Goal: Task Accomplishment & Management: Manage account settings

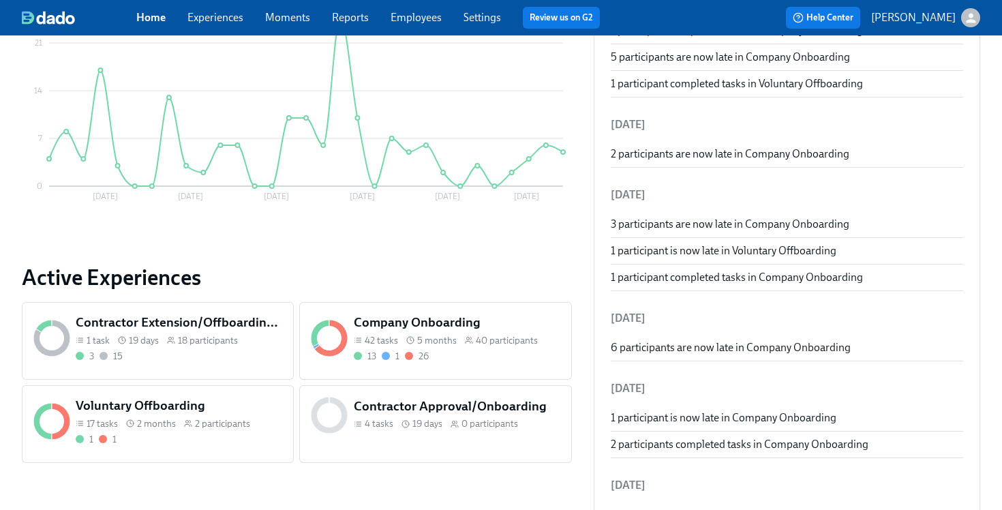
scroll to position [487, 0]
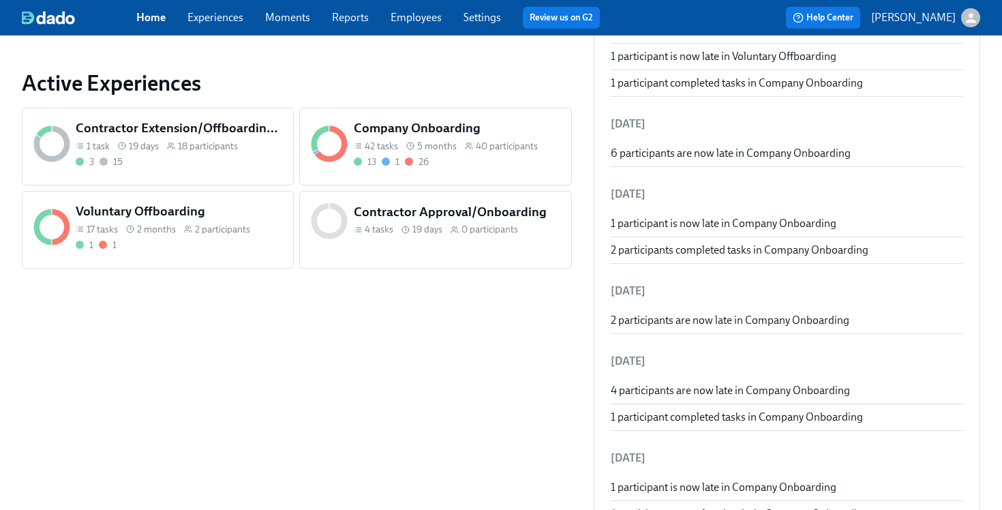
click at [200, 262] on div "Voluntary Offboarding 17 tasks 2 months 2 participants 1 1" at bounding box center [158, 230] width 272 height 78
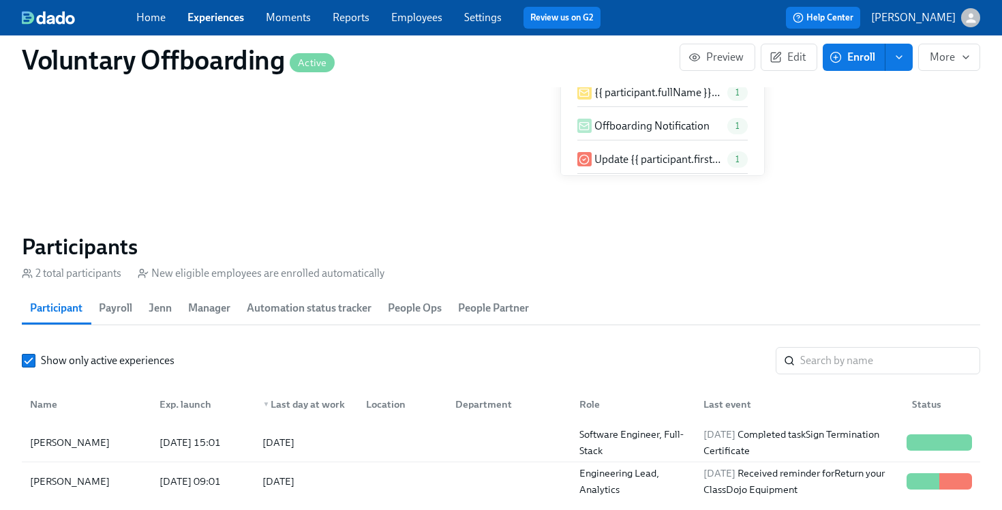
scroll to position [1122, 0]
click at [478, 444] on div at bounding box center [507, 441] width 124 height 27
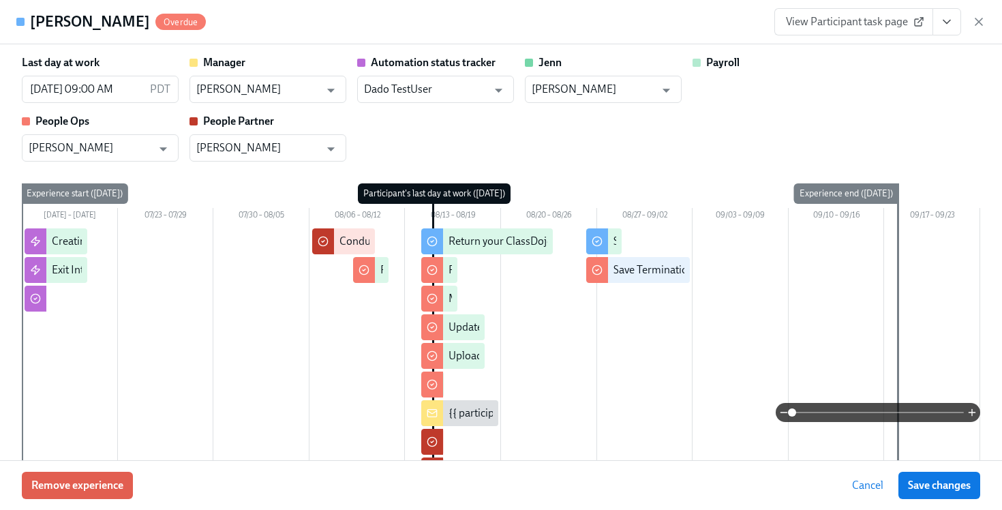
click at [987, 21] on div "[PERSON_NAME] Overdue View Participant task page" at bounding box center [501, 22] width 1002 height 44
click at [978, 22] on icon "button" at bounding box center [979, 22] width 14 height 14
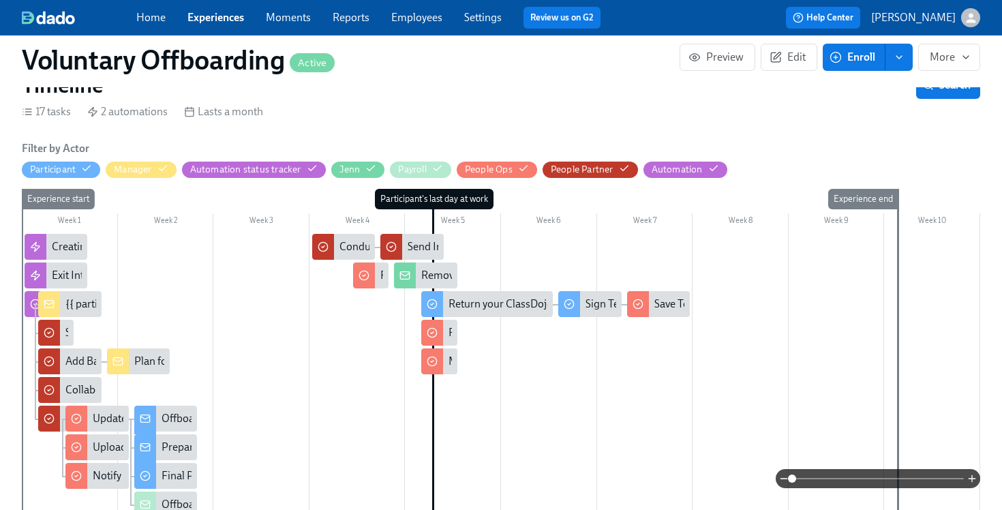
scroll to position [342, 0]
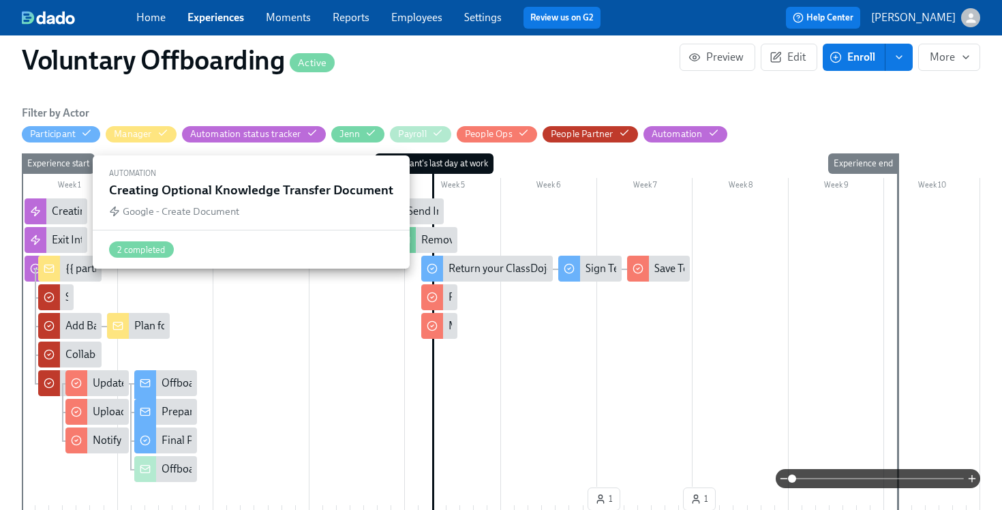
click at [61, 213] on div "Creating Optional Knowledge Transfer Document" at bounding box center [167, 211] width 230 height 15
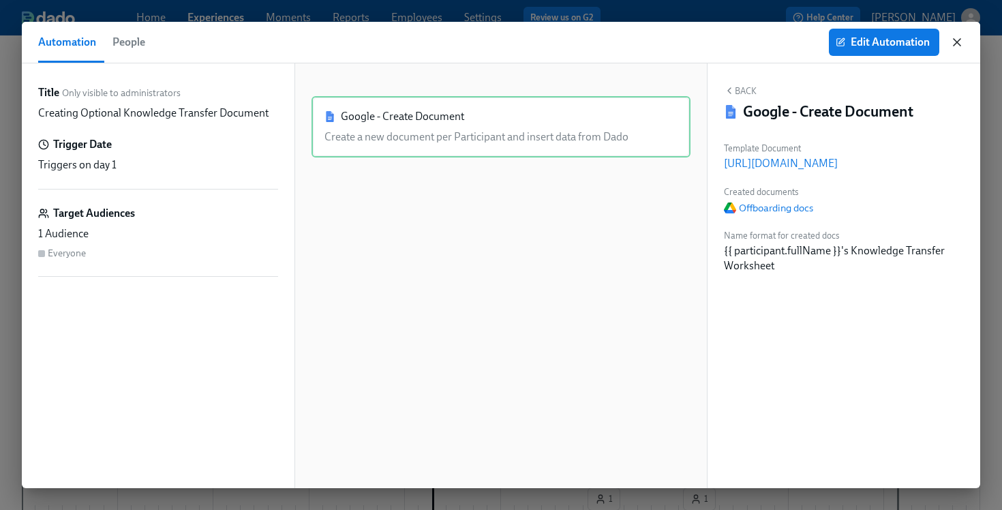
click at [956, 42] on icon "button" at bounding box center [957, 42] width 7 height 7
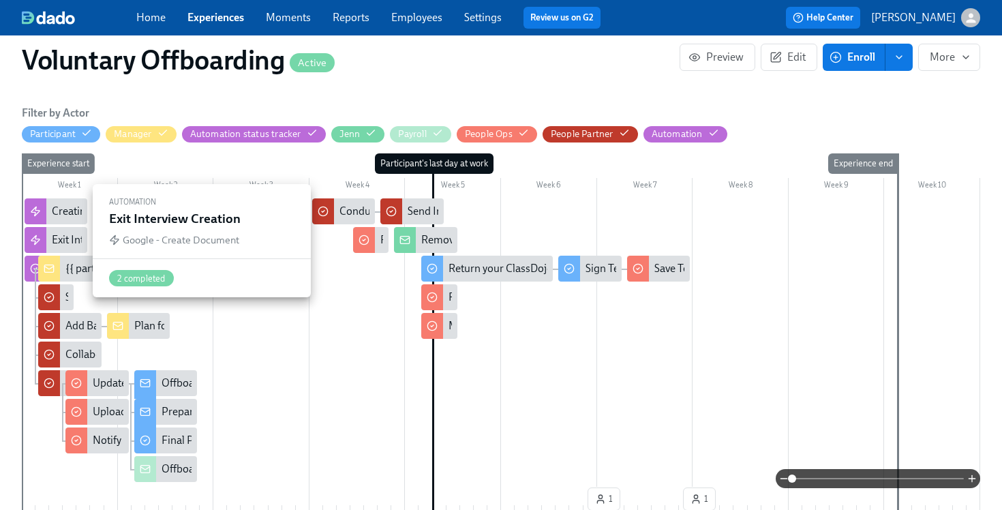
click at [63, 240] on div "Exit Interview Creation" at bounding box center [104, 239] width 105 height 15
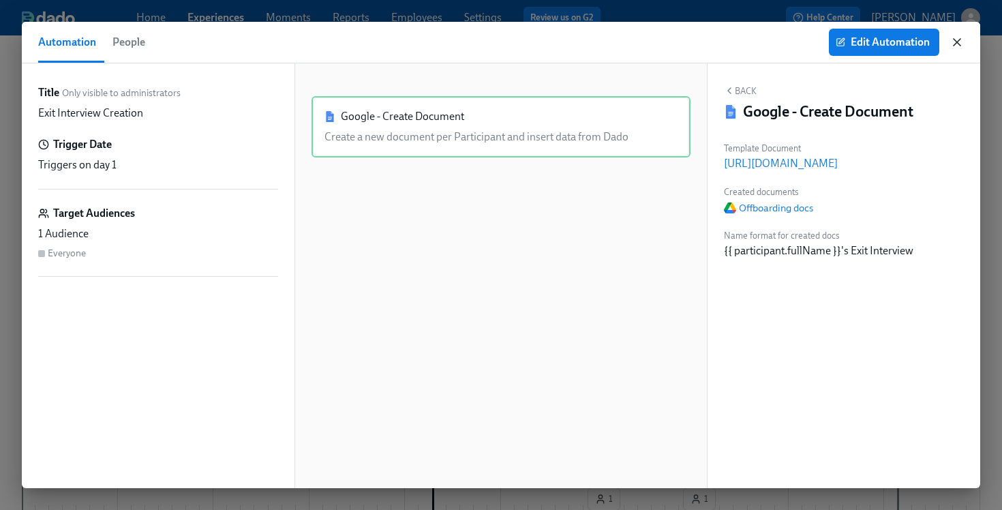
click at [955, 43] on icon "button" at bounding box center [957, 42] width 14 height 14
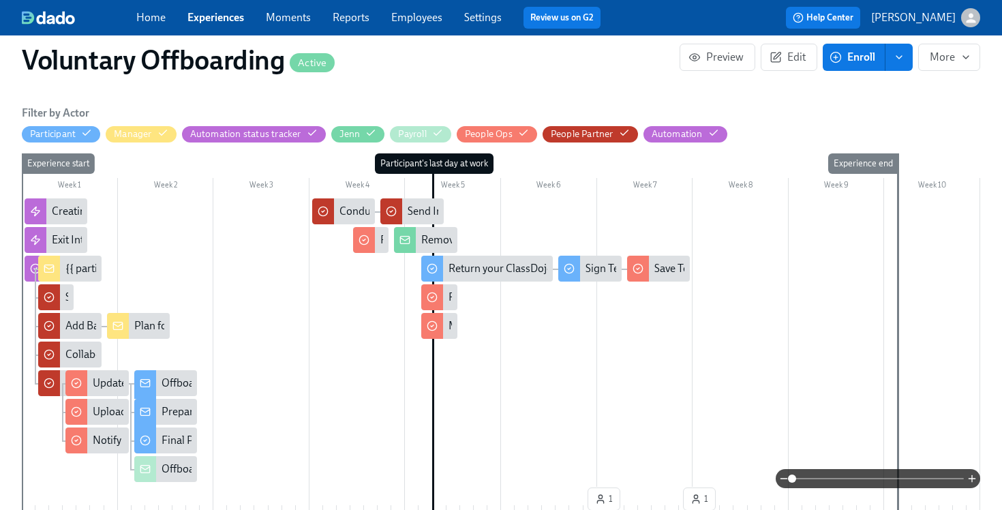
click at [72, 271] on div "{{ participant.fullName }}'s Termination is on {{ participant.terminationDate |…" at bounding box center [281, 268] width 432 height 15
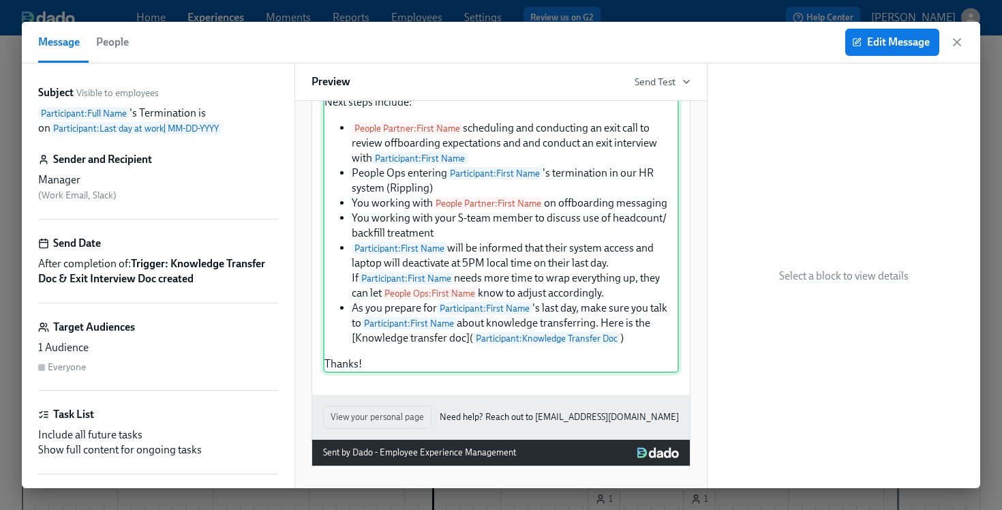
scroll to position [199, 0]
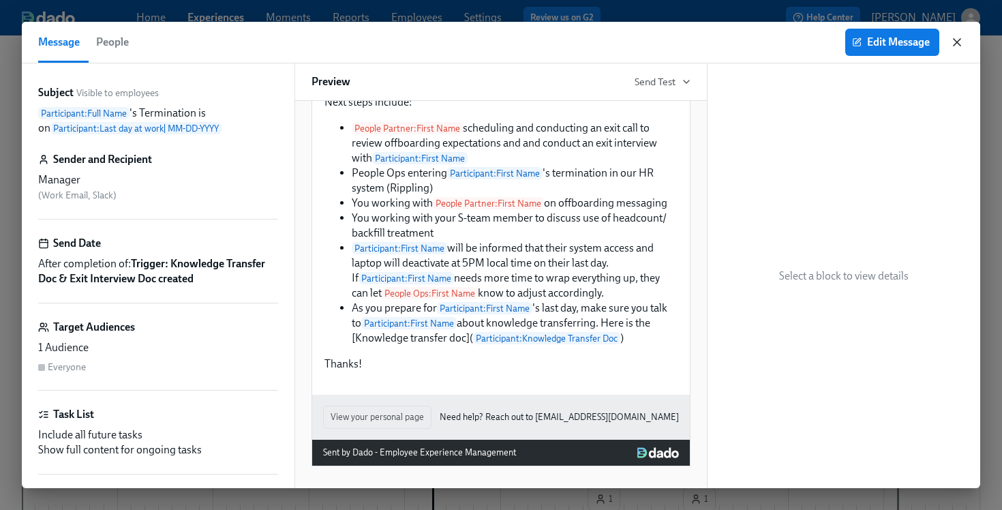
click at [954, 46] on icon "button" at bounding box center [957, 42] width 7 height 7
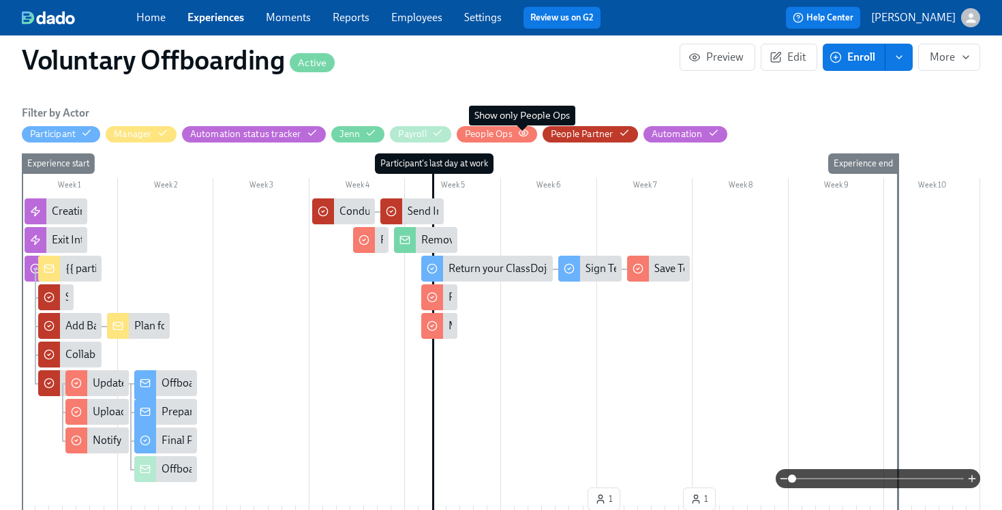
click at [524, 132] on icon "button" at bounding box center [523, 132] width 11 height 11
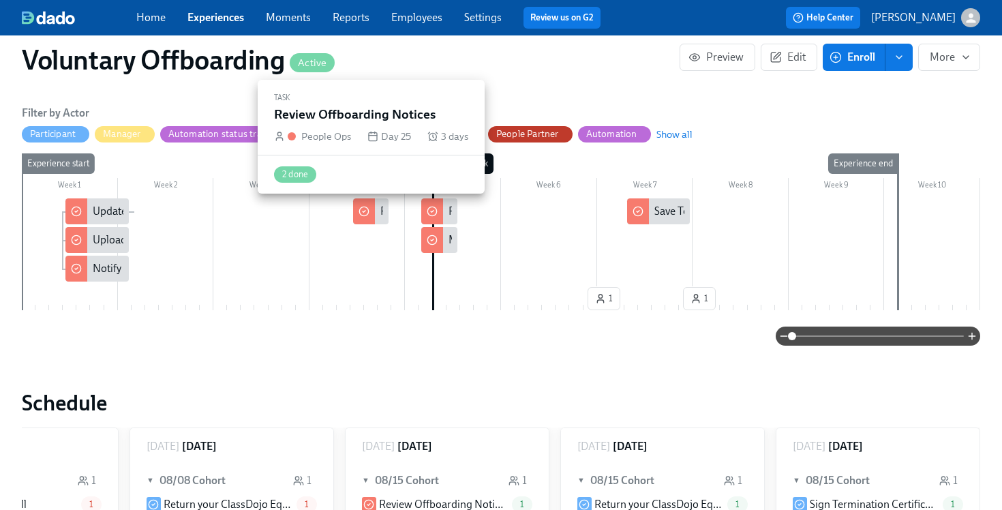
click at [377, 214] on div "Review Offboarding Notices" at bounding box center [370, 211] width 35 height 26
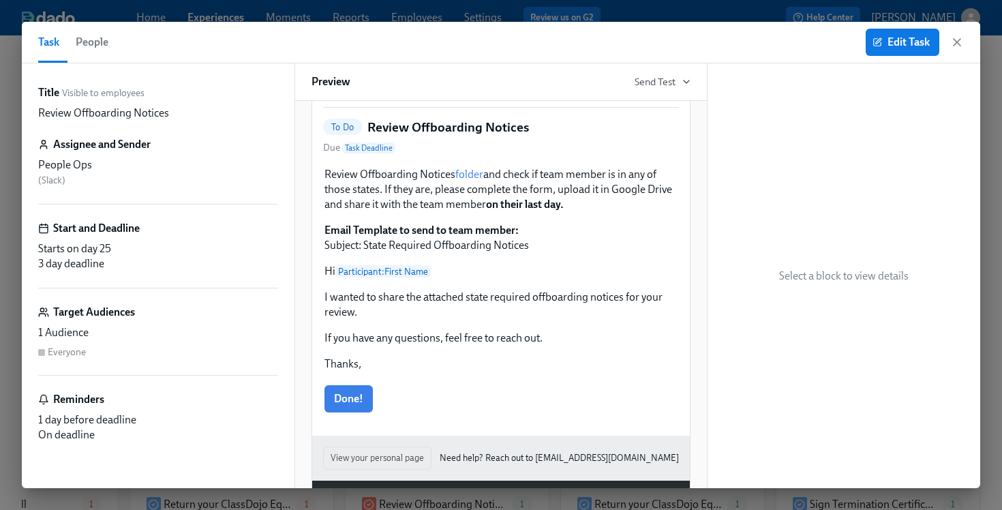
scroll to position [91, 0]
click at [958, 44] on icon "button" at bounding box center [957, 42] width 14 height 14
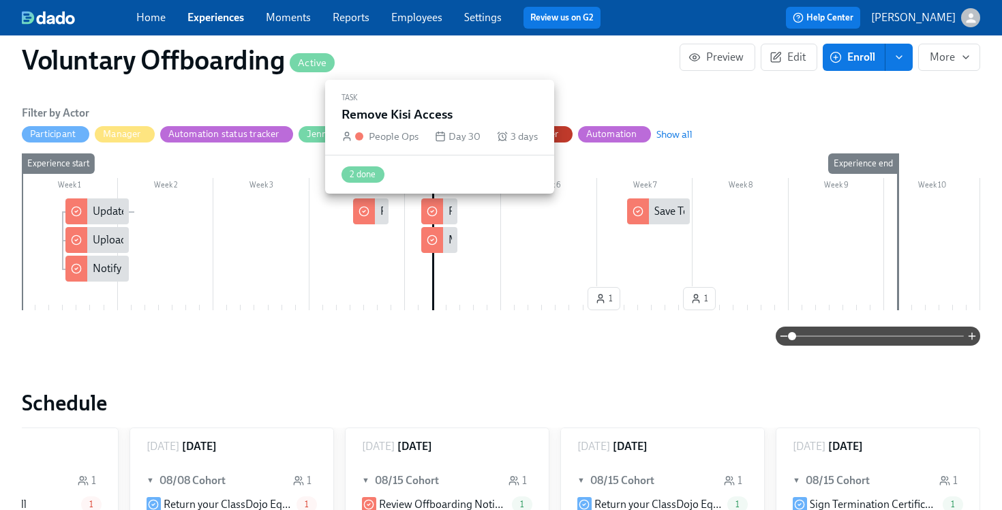
click at [451, 215] on div "Remove Kisi Access" at bounding box center [494, 211] width 91 height 15
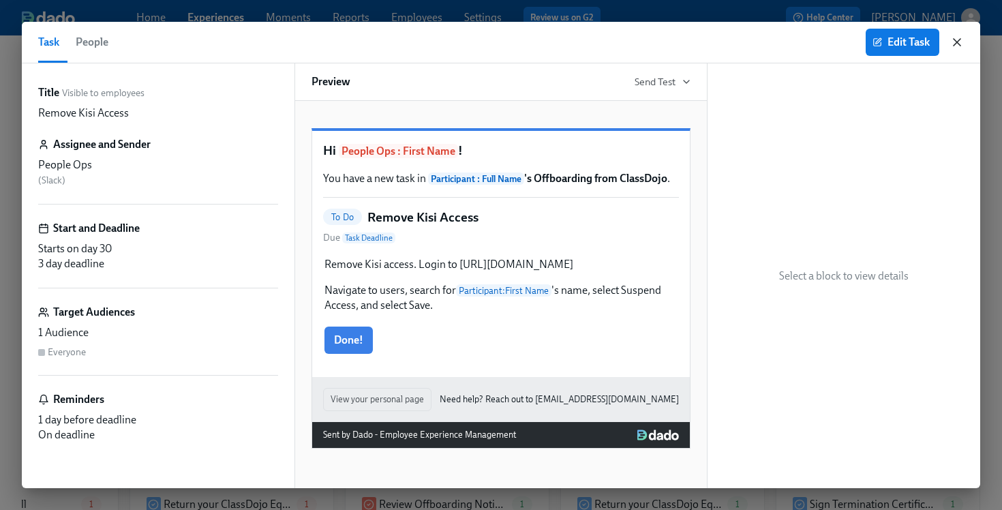
click at [959, 46] on icon "button" at bounding box center [957, 42] width 14 height 14
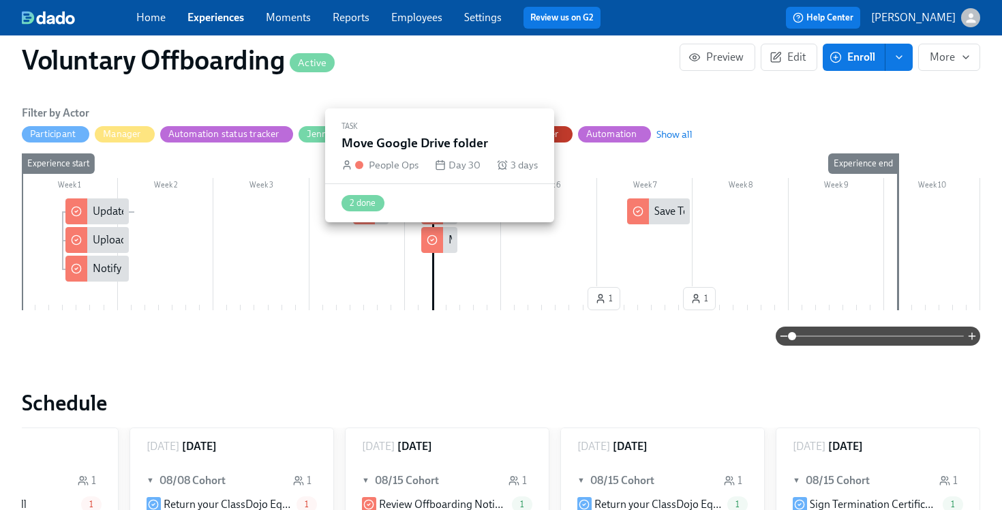
click at [447, 243] on div "Move Google Drive folder" at bounding box center [438, 240] width 35 height 26
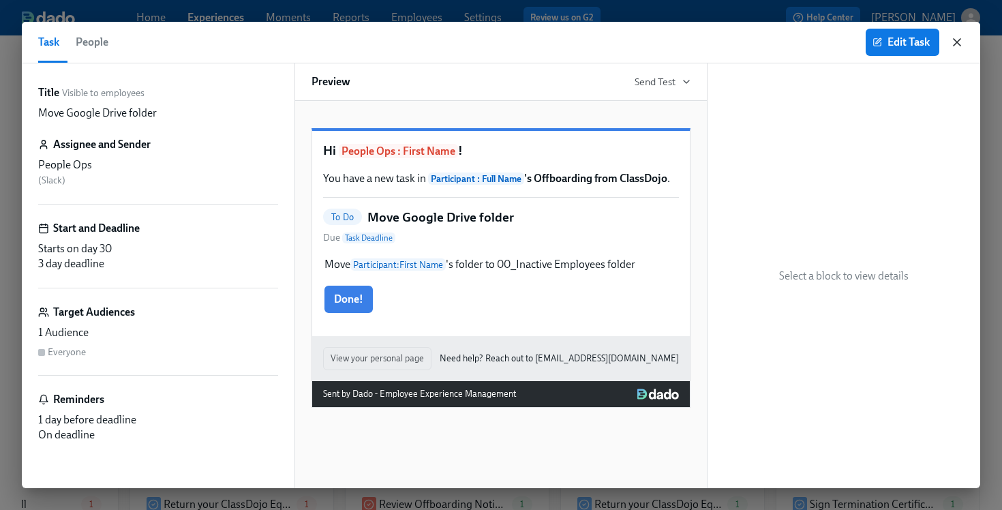
click at [959, 42] on icon "button" at bounding box center [957, 42] width 14 height 14
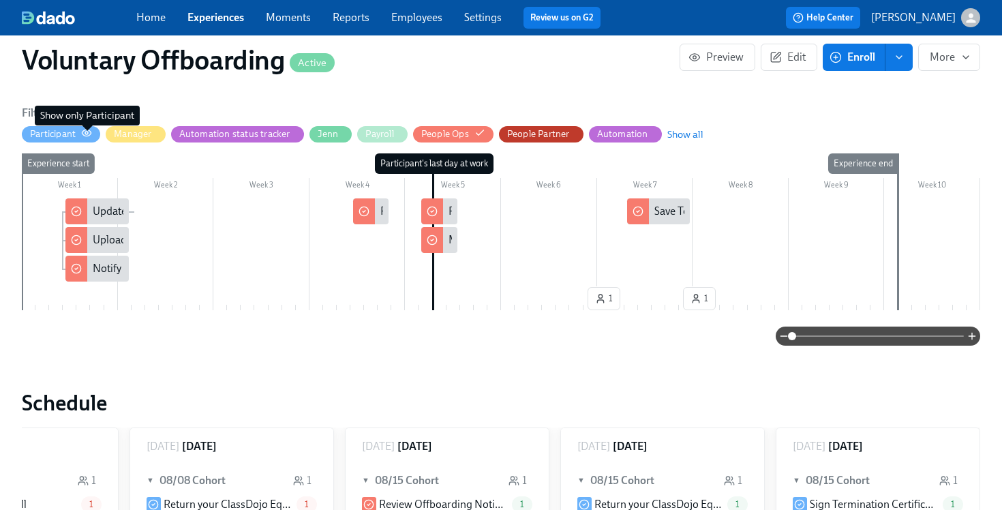
click at [82, 134] on icon "button" at bounding box center [86, 133] width 9 height 6
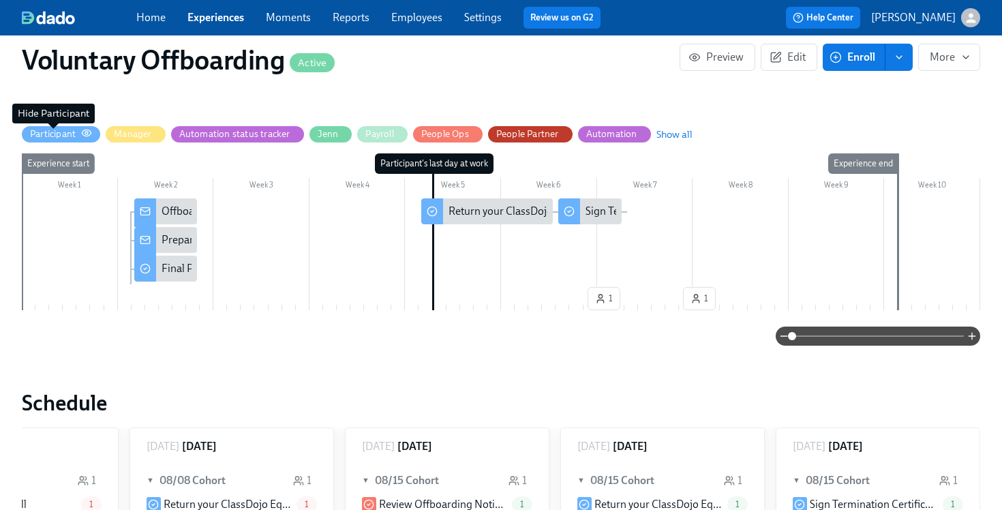
click at [57, 136] on div "Participant" at bounding box center [53, 133] width 46 height 13
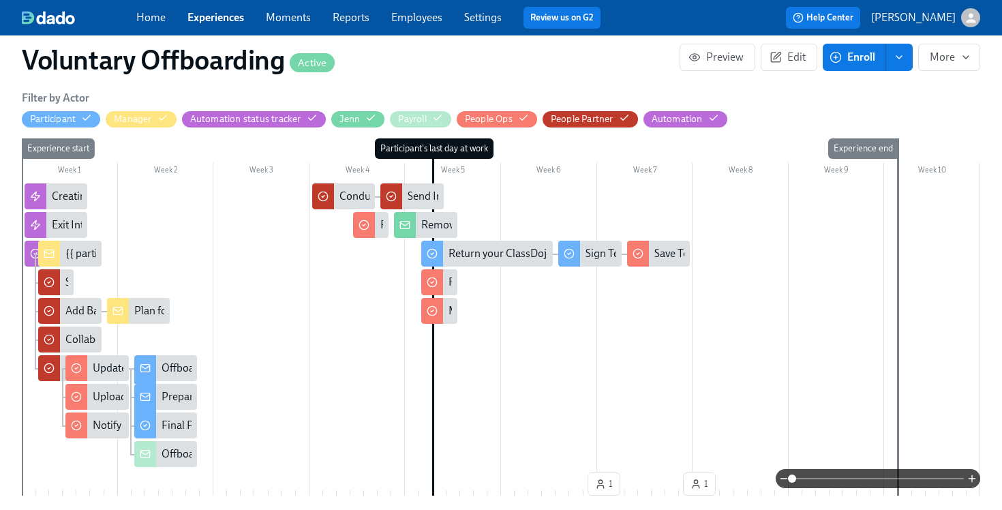
scroll to position [355, 0]
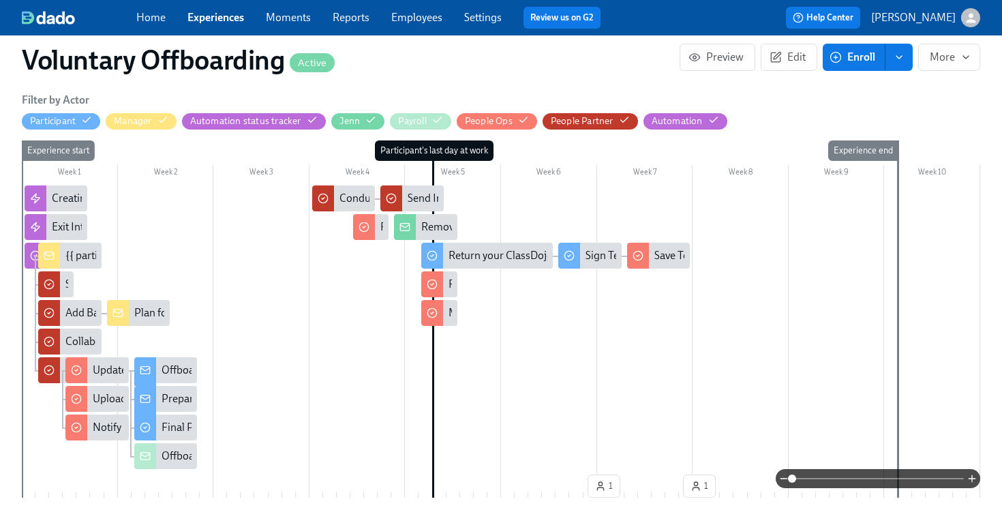
click at [168, 463] on div "Offboarding Notification" at bounding box center [219, 456] width 115 height 15
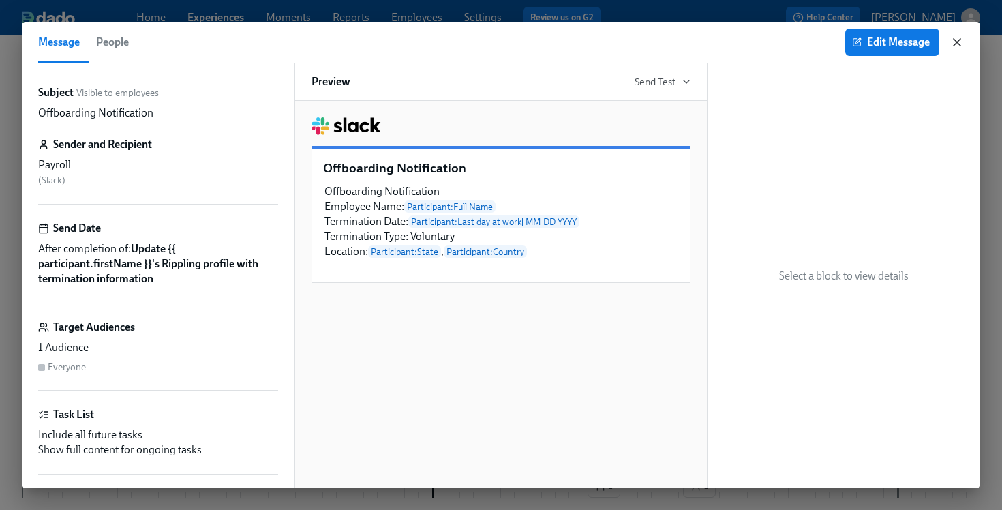
click at [961, 43] on icon "button" at bounding box center [957, 42] width 14 height 14
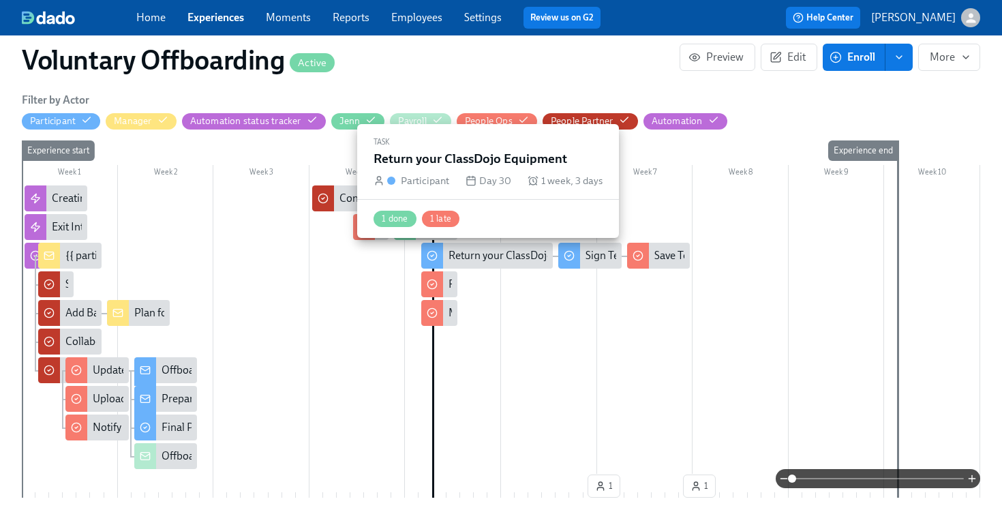
click at [474, 262] on div "Return your ClassDojo Equipment" at bounding box center [528, 255] width 158 height 15
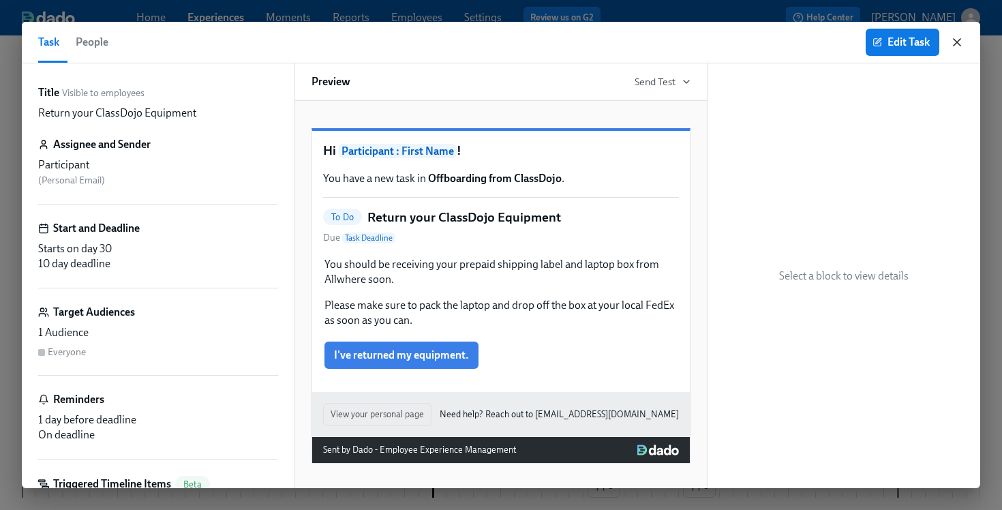
click at [953, 44] on icon "button" at bounding box center [957, 42] width 14 height 14
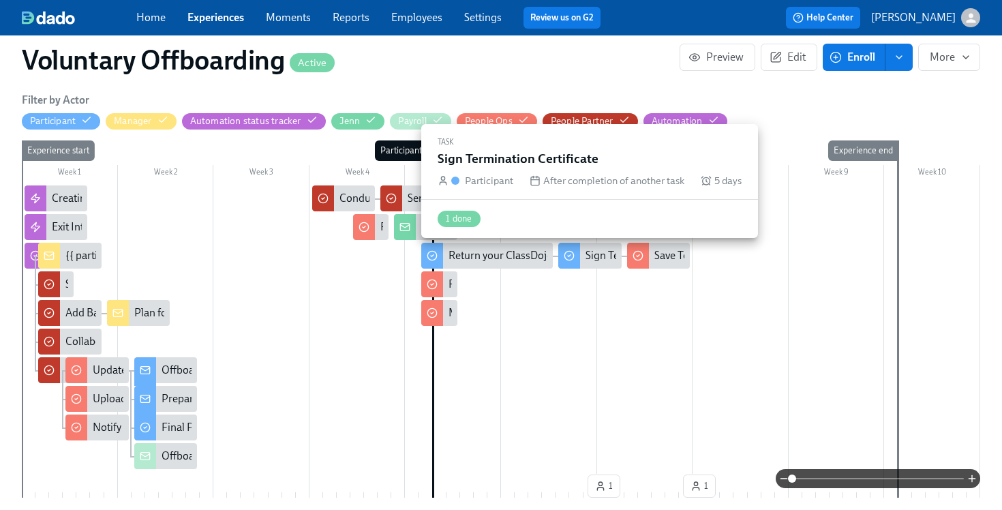
click at [596, 258] on div "Sign Termination Certificate" at bounding box center [651, 255] width 130 height 15
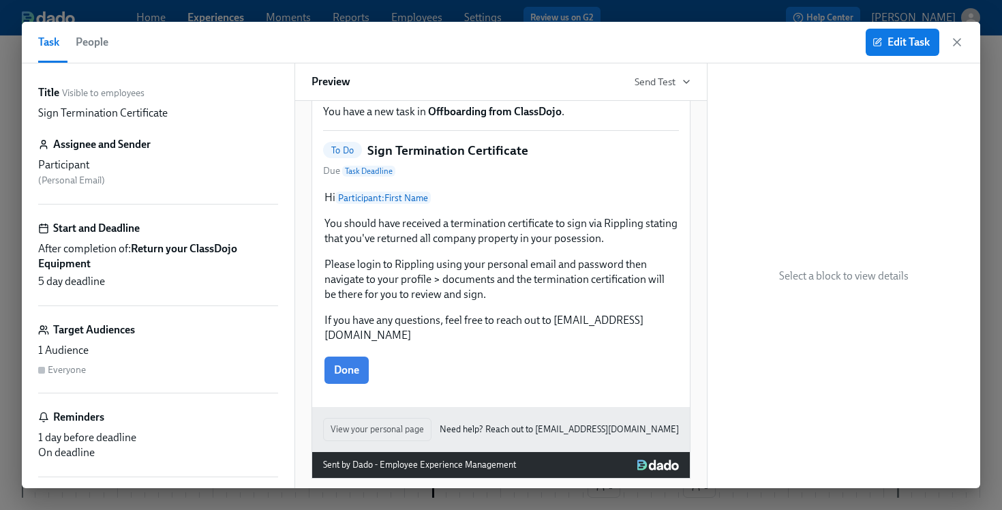
scroll to position [67, 0]
click at [956, 43] on icon "button" at bounding box center [957, 42] width 7 height 7
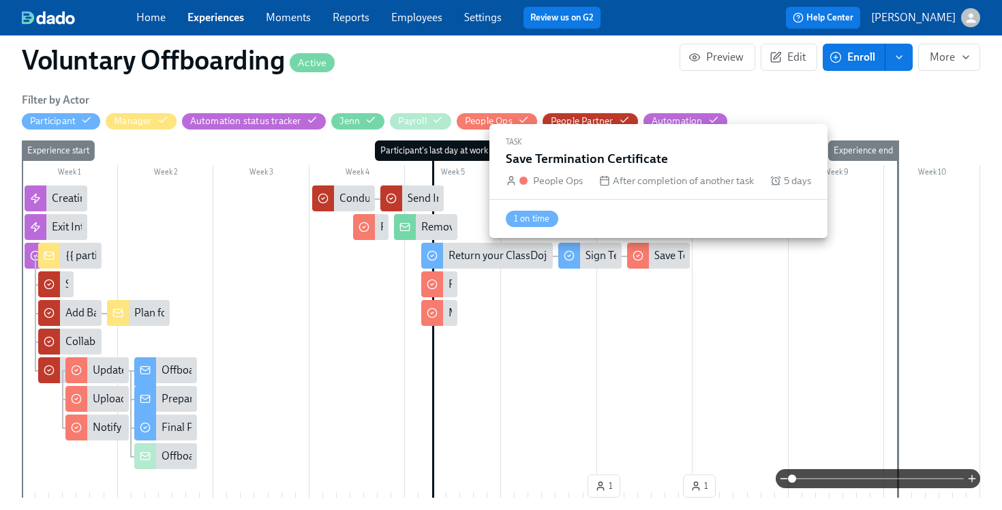
click at [658, 260] on div "Save Termination Certificate" at bounding box center [719, 255] width 130 height 15
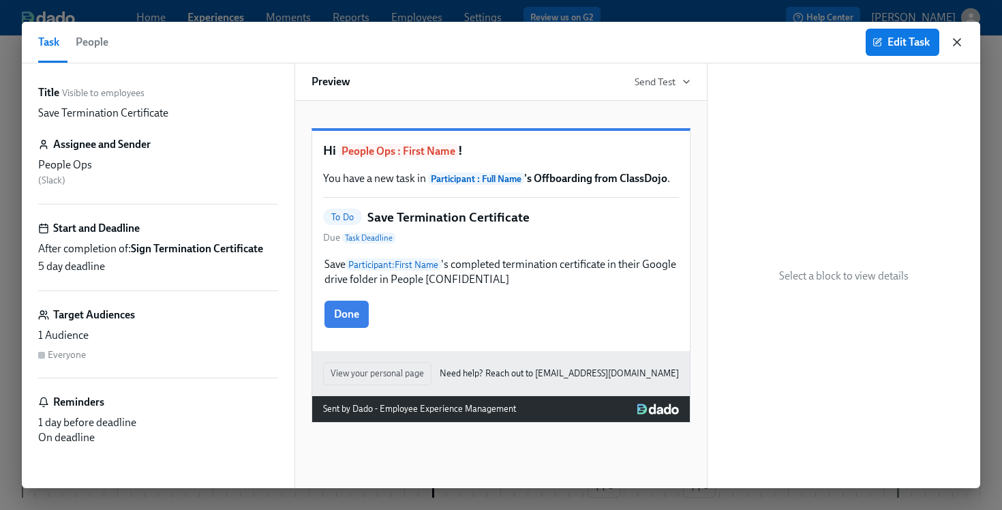
click at [959, 47] on icon "button" at bounding box center [957, 42] width 14 height 14
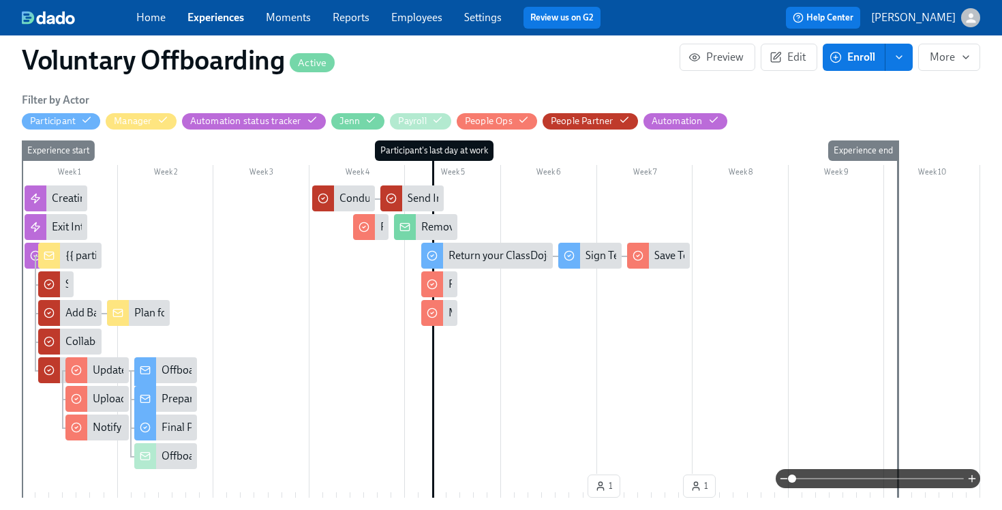
click at [177, 375] on div "Offboarding Process Notice" at bounding box center [227, 370] width 130 height 15
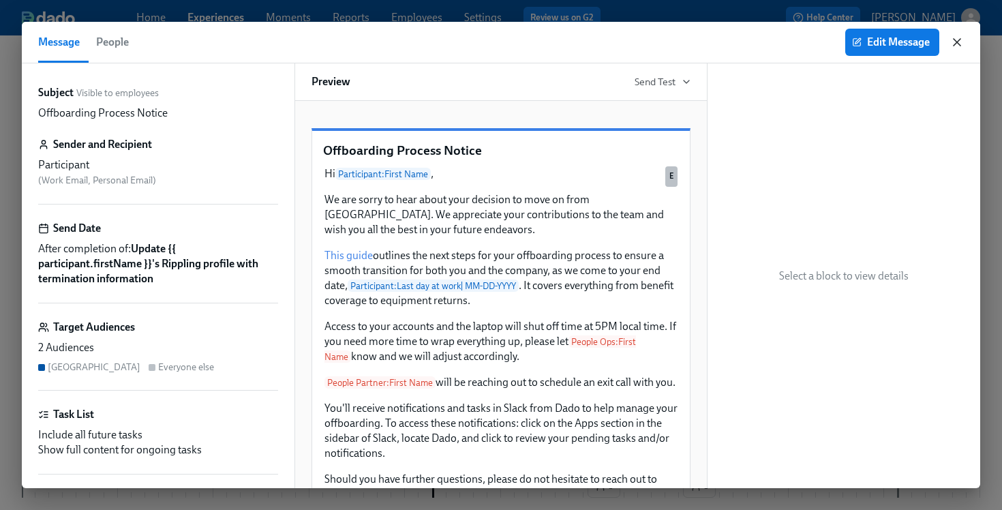
click at [961, 46] on icon "button" at bounding box center [957, 42] width 14 height 14
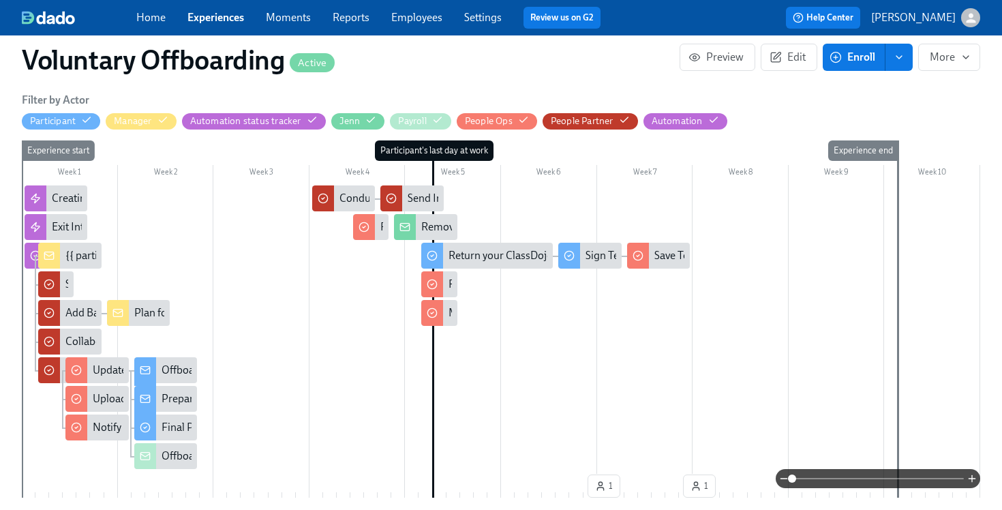
click at [162, 401] on div "Prepare for Knowledge Transfer" at bounding box center [236, 398] width 149 height 15
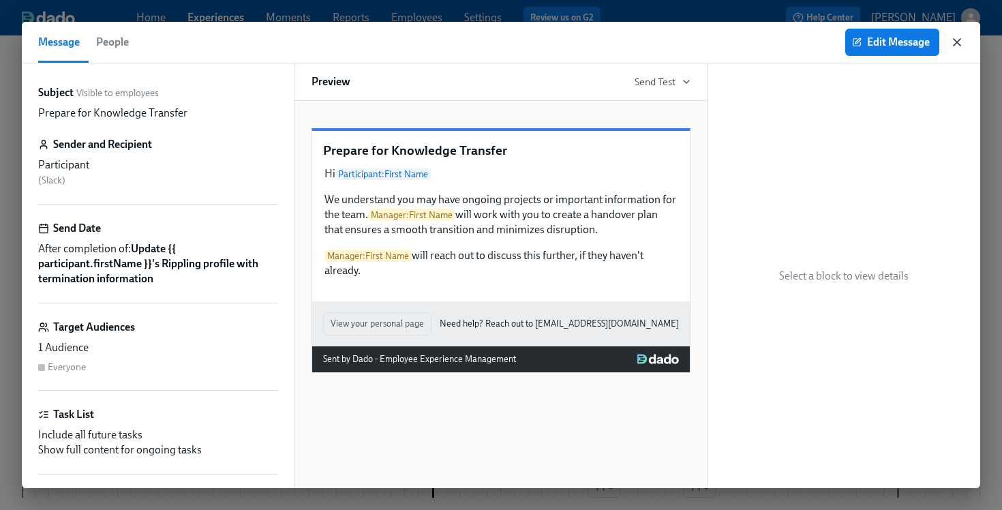
click at [957, 42] on icon "button" at bounding box center [957, 42] width 7 height 7
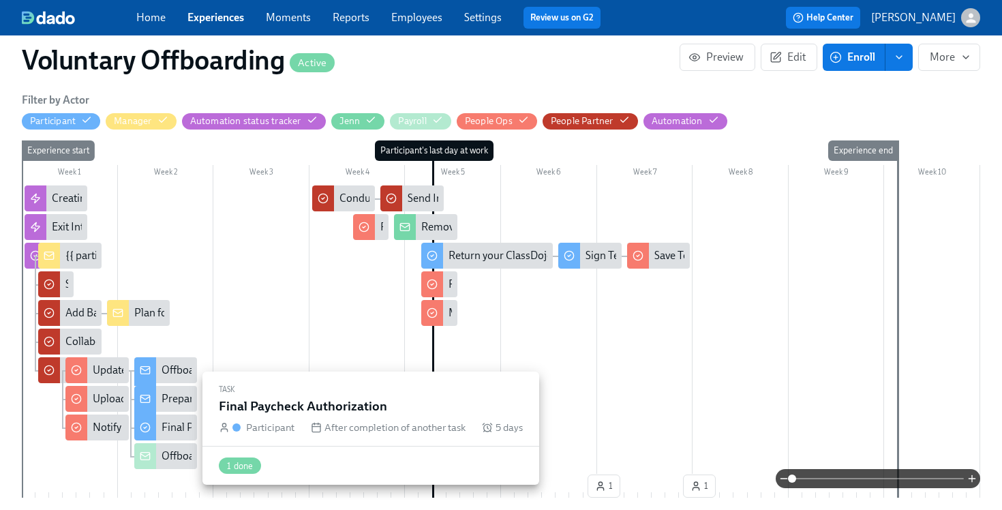
click at [175, 425] on div "Final Paycheck Authorization" at bounding box center [229, 427] width 135 height 15
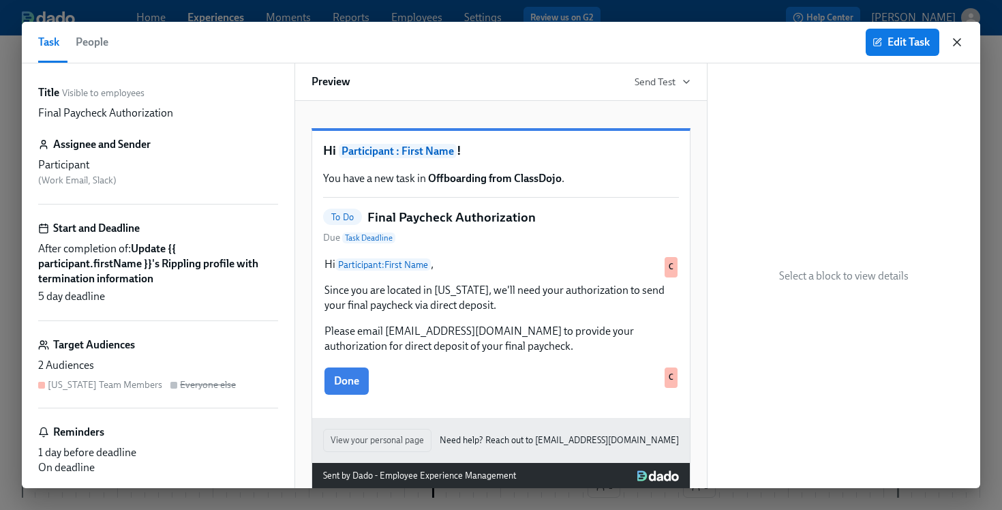
click at [956, 40] on icon "button" at bounding box center [957, 42] width 14 height 14
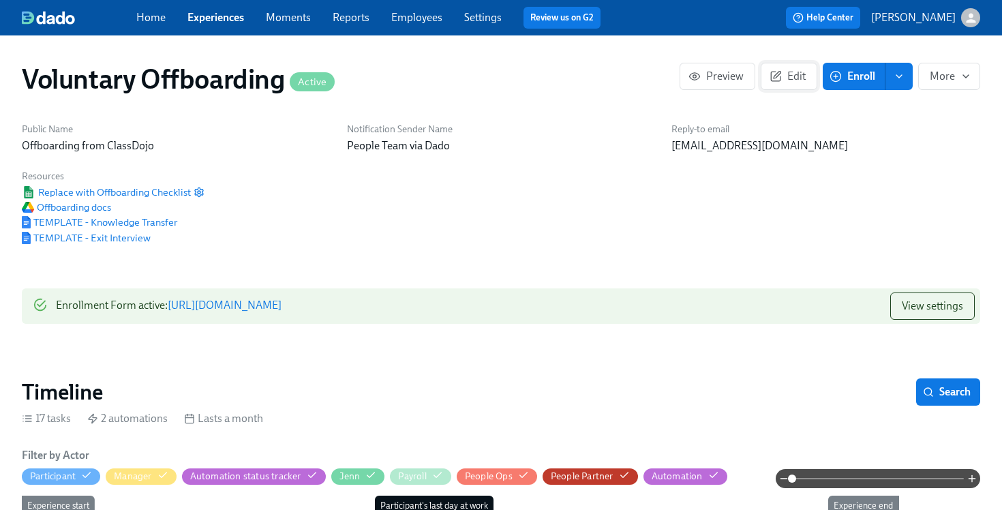
click at [794, 76] on span "Edit" at bounding box center [788, 77] width 33 height 14
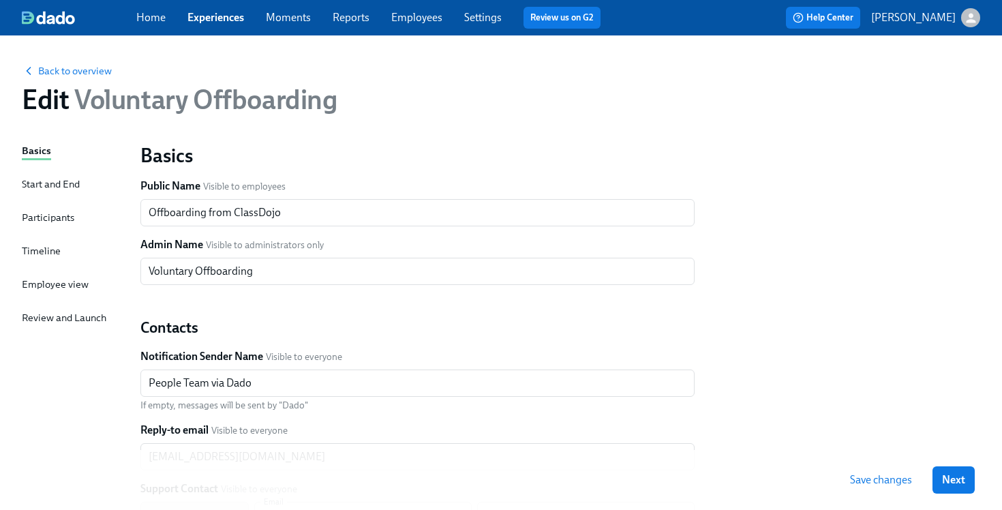
click at [35, 250] on div "Timeline" at bounding box center [41, 250] width 39 height 15
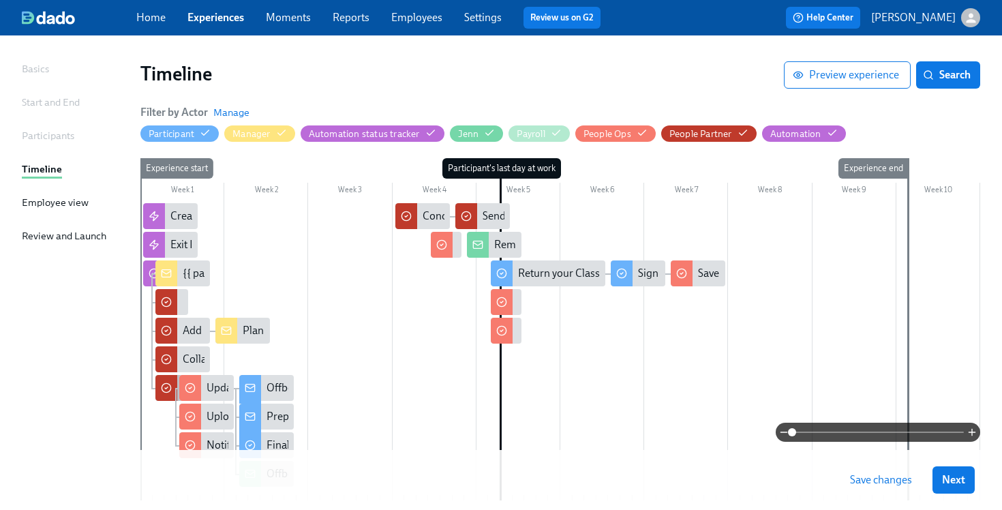
scroll to position [80, 0]
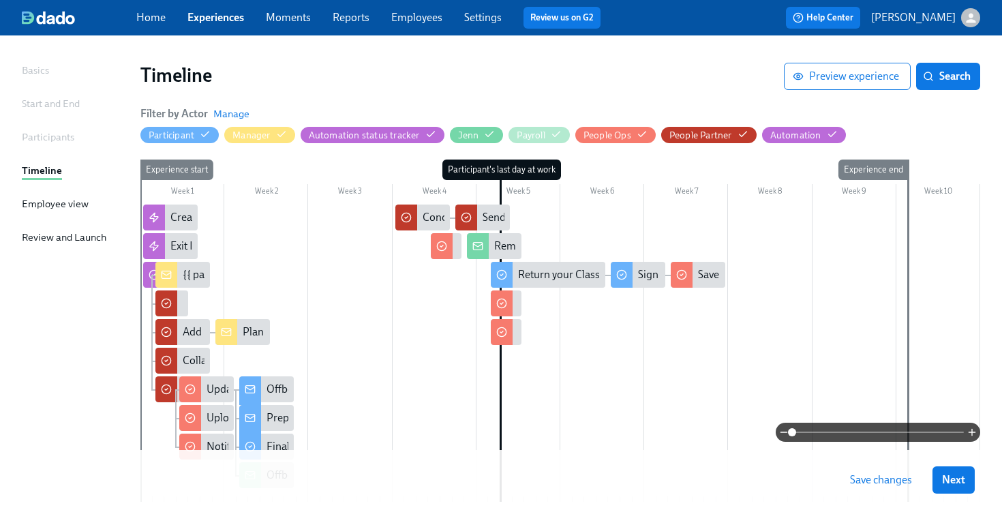
click at [53, 138] on div "Participants" at bounding box center [48, 137] width 52 height 15
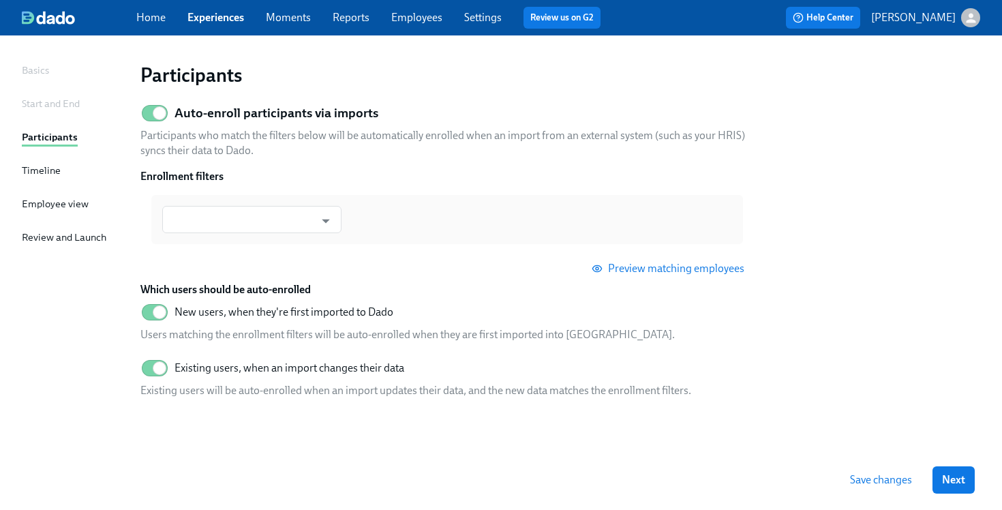
click at [48, 165] on div "Timeline" at bounding box center [41, 170] width 39 height 15
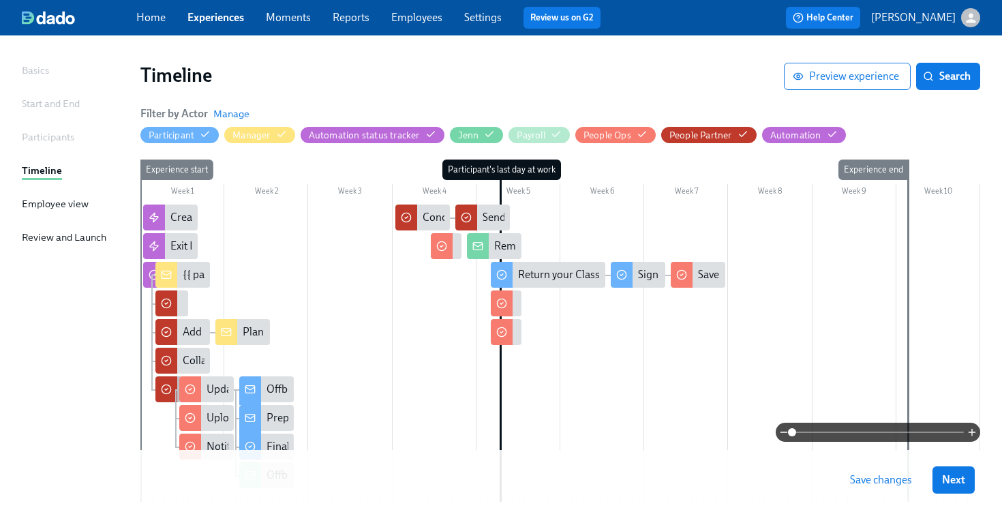
click at [164, 388] on icon at bounding box center [166, 389] width 11 height 11
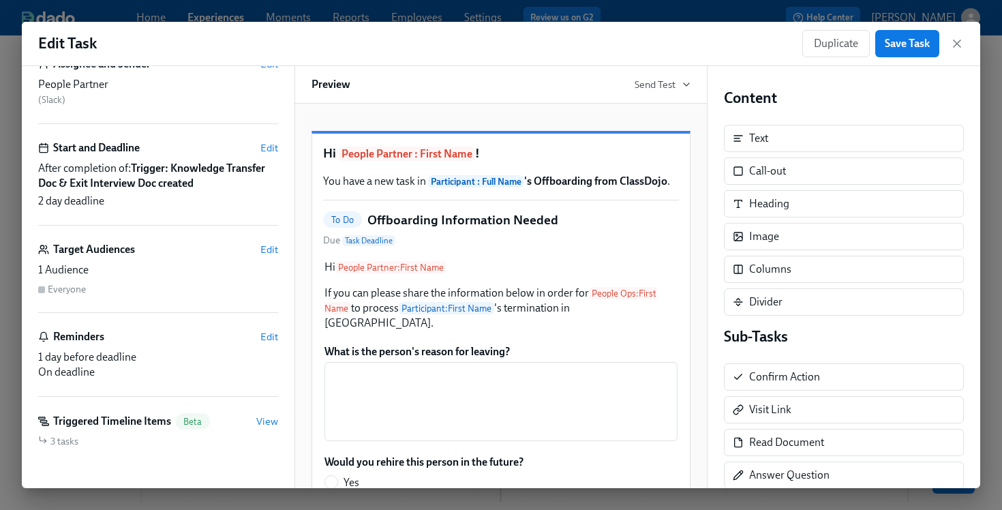
scroll to position [153, 0]
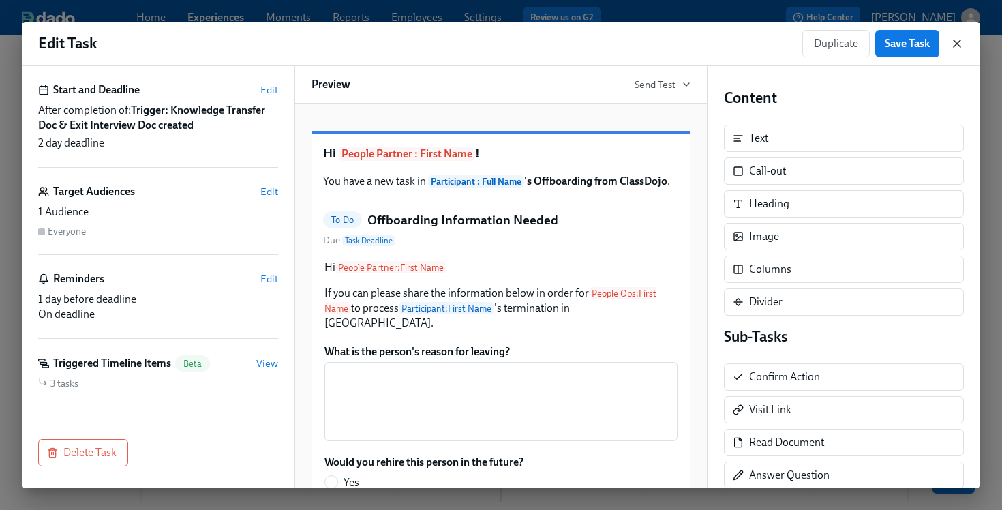
click at [957, 40] on icon "button" at bounding box center [957, 44] width 14 height 14
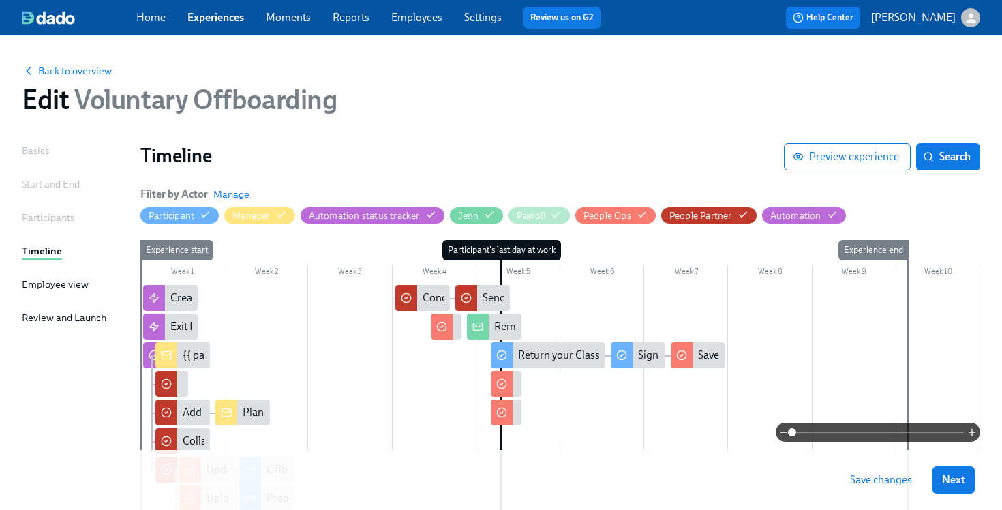
click at [42, 148] on div "Basics" at bounding box center [35, 150] width 27 height 15
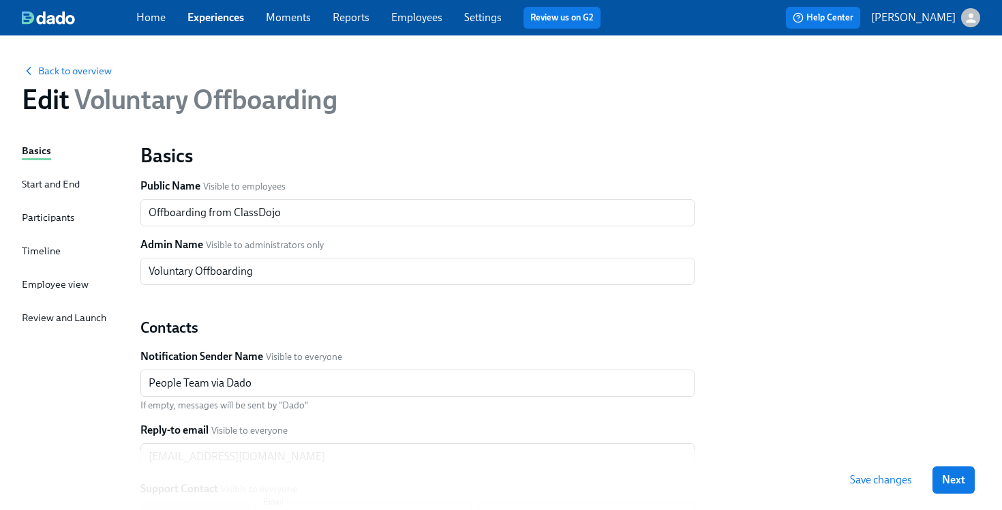
click at [43, 187] on div "Start and End" at bounding box center [51, 184] width 58 height 15
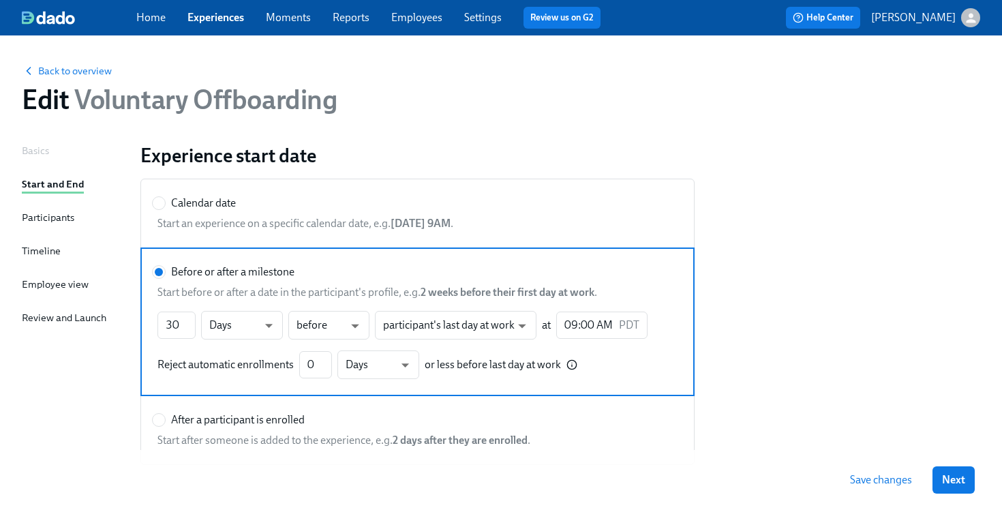
click at [41, 213] on div "Participants" at bounding box center [48, 217] width 52 height 15
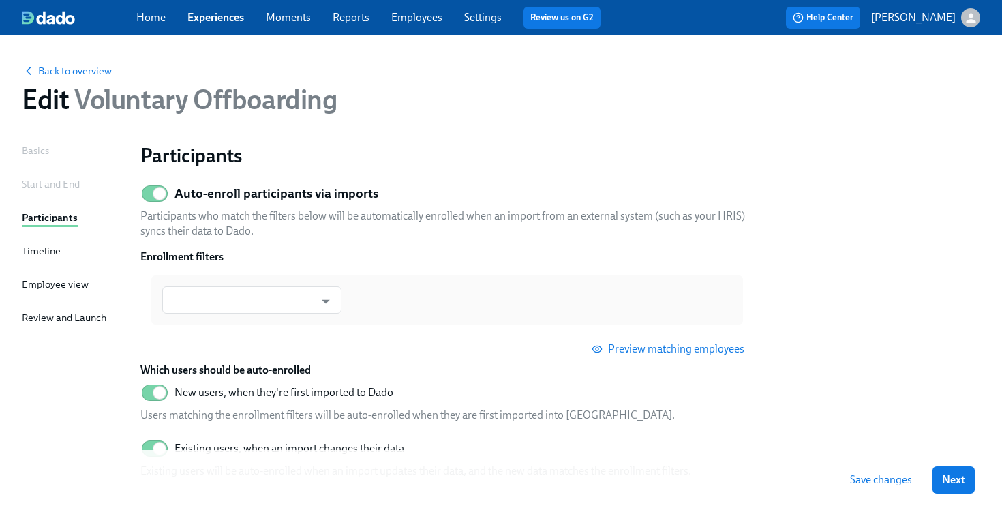
click at [40, 251] on div "Timeline" at bounding box center [41, 250] width 39 height 15
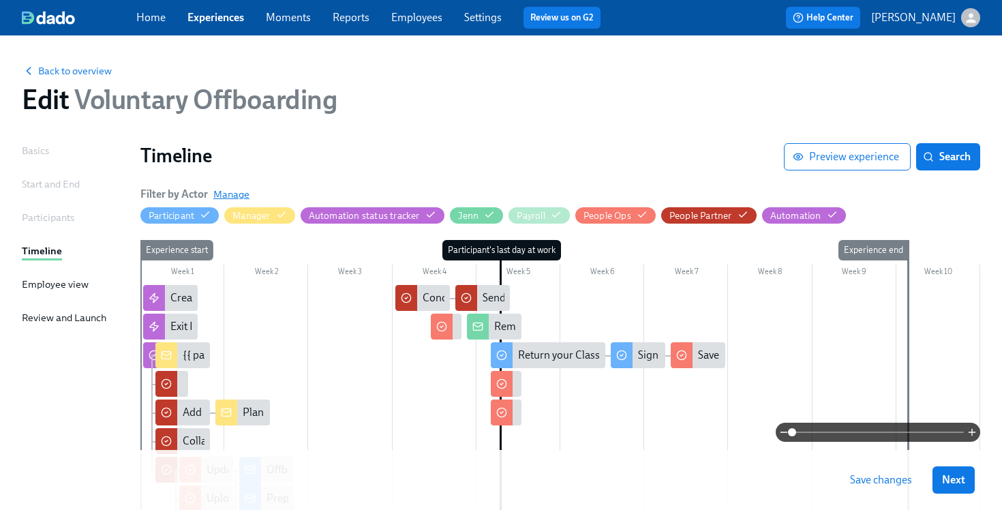
click at [229, 187] on span "Manage" at bounding box center [231, 194] width 36 height 14
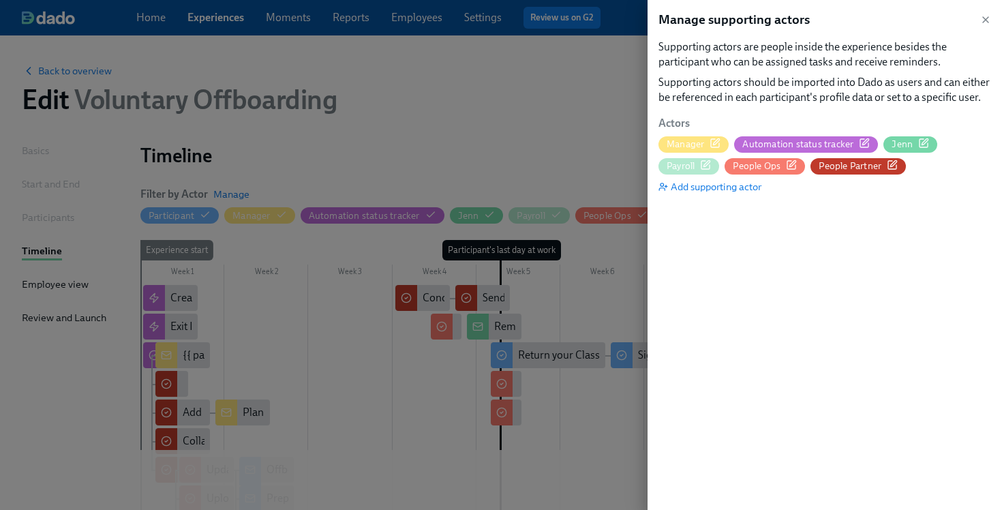
click at [858, 171] on span "People Partner" at bounding box center [850, 166] width 63 height 13
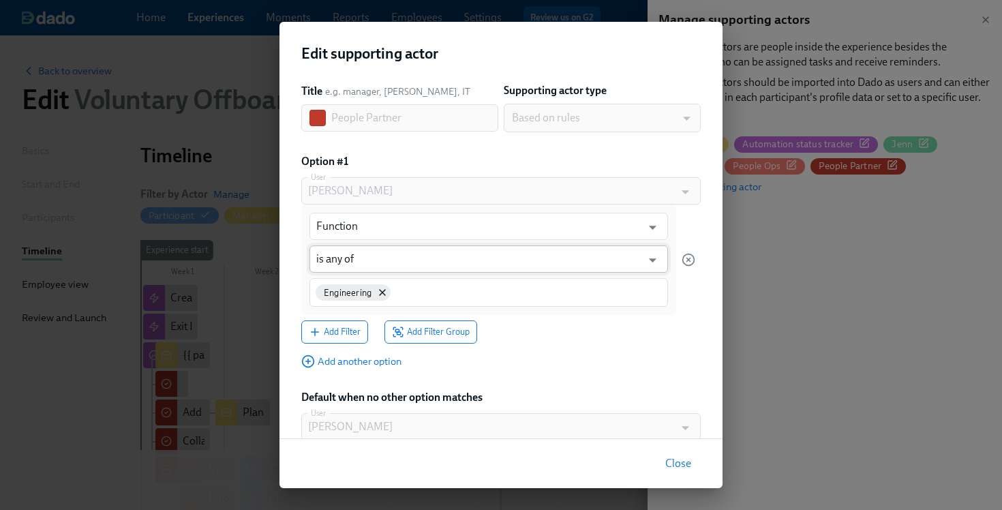
scroll to position [62, 0]
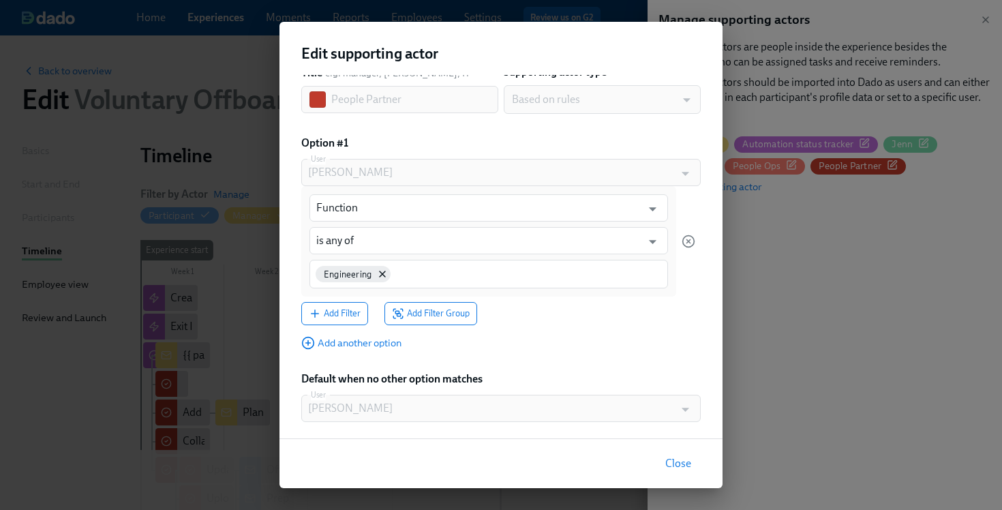
click at [670, 462] on span "Close" at bounding box center [678, 464] width 26 height 14
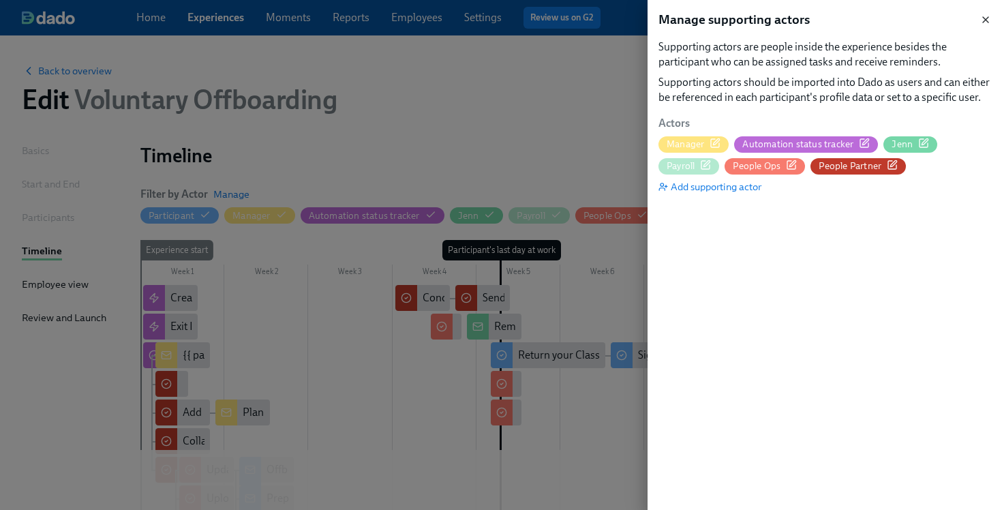
click at [981, 20] on icon "button" at bounding box center [985, 19] width 11 height 11
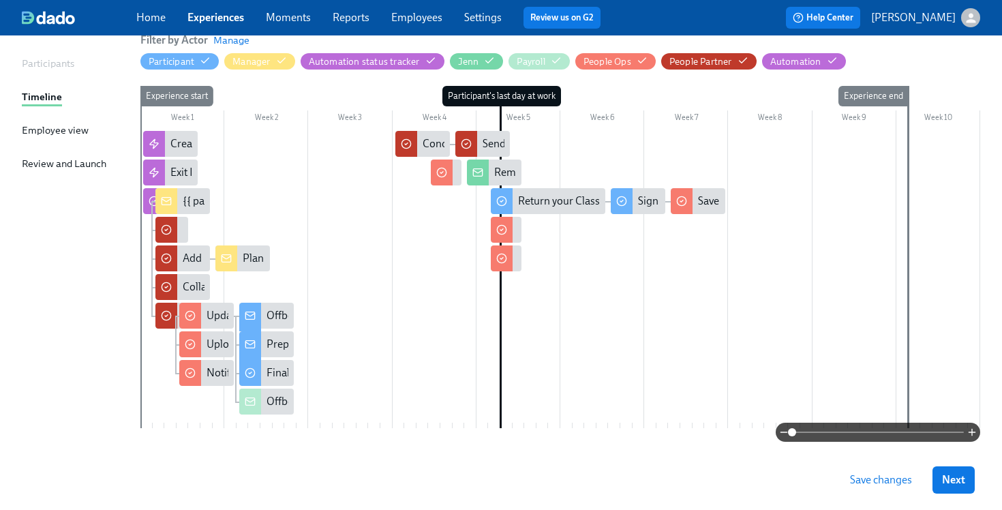
scroll to position [155, 0]
click at [207, 325] on div "Update {{ participant.firstName }}'s Rippling profile with termination informat…" at bounding box center [206, 315] width 55 height 26
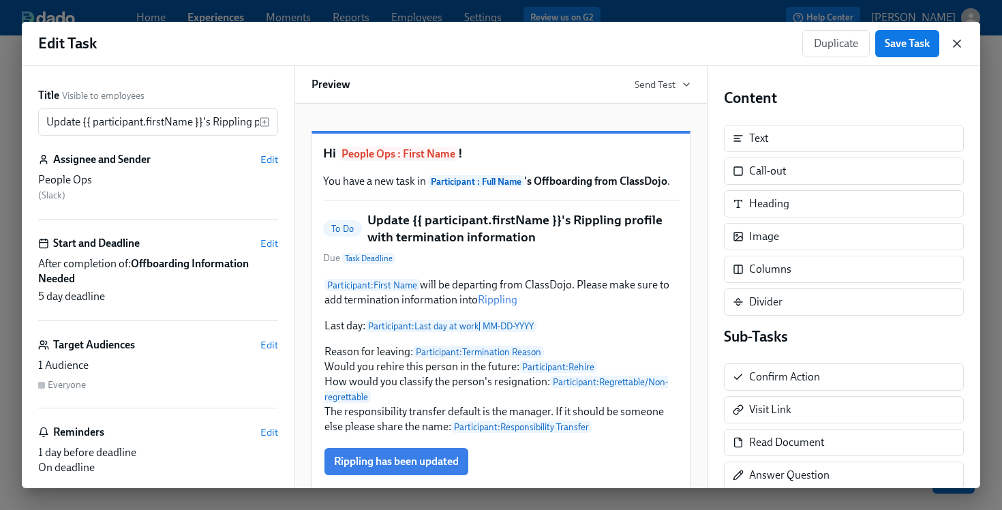
click at [961, 42] on icon "button" at bounding box center [957, 44] width 14 height 14
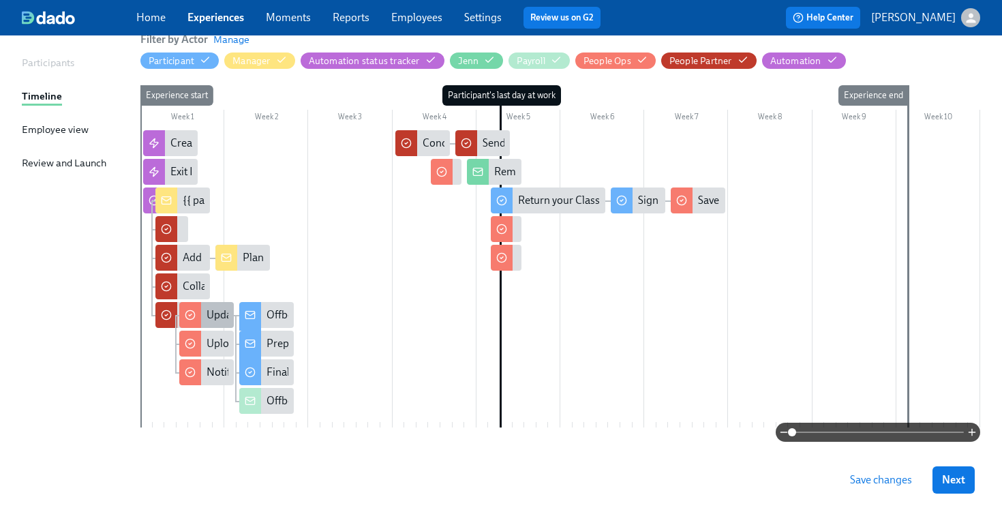
click at [213, 317] on div "Update {{ participant.firstName }}'s Rippling profile with termination informat…" at bounding box center [395, 314] width 376 height 15
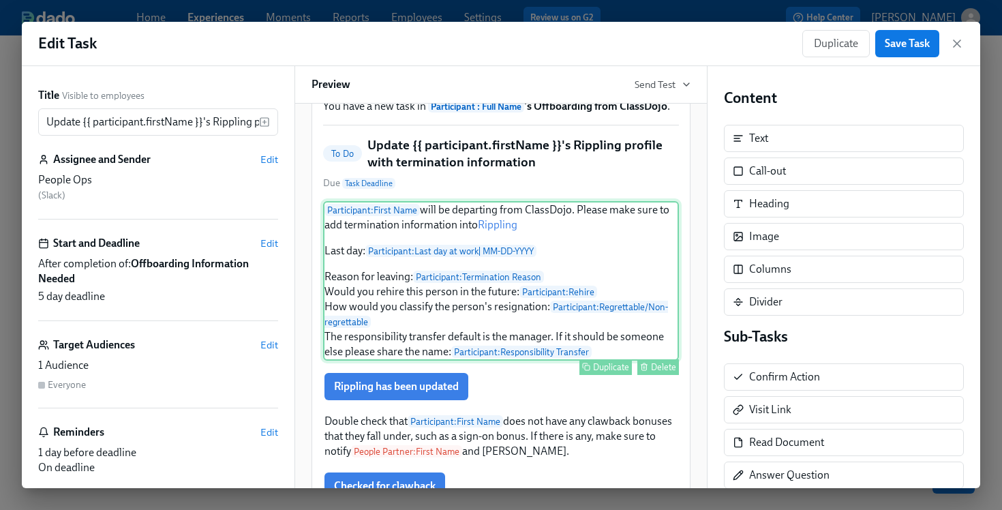
scroll to position [72, 0]
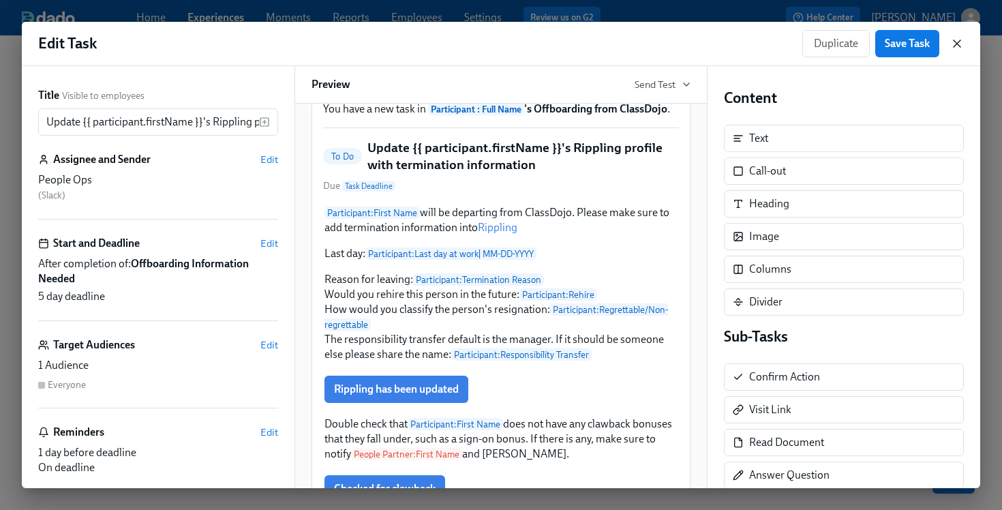
click at [956, 44] on icon "button" at bounding box center [957, 43] width 7 height 7
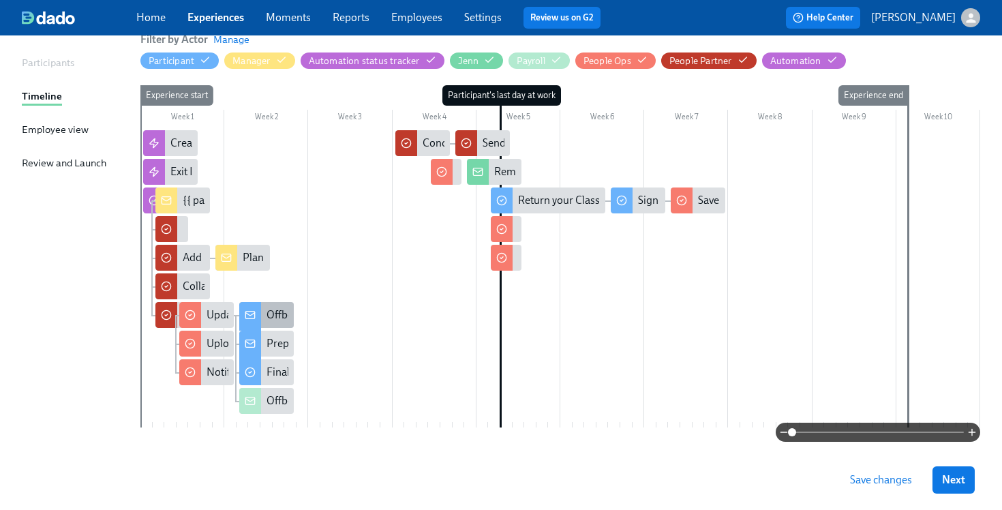
click at [287, 316] on div "Offboarding Process Notice" at bounding box center [332, 314] width 130 height 15
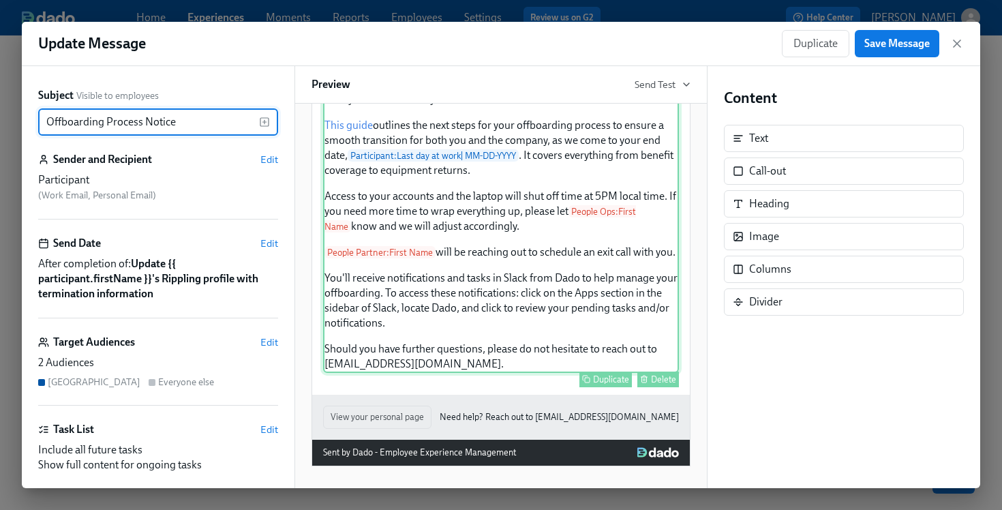
scroll to position [408, 0]
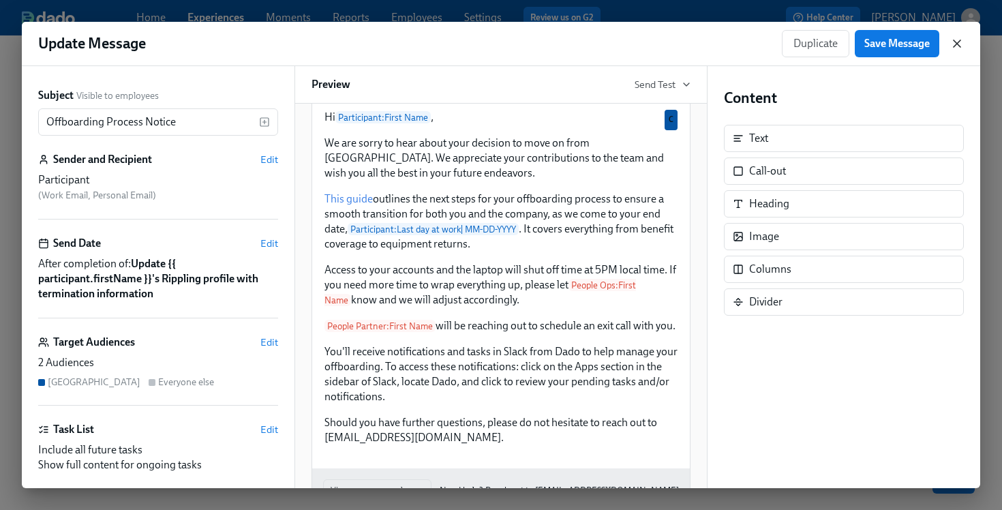
click at [963, 42] on icon "button" at bounding box center [957, 44] width 14 height 14
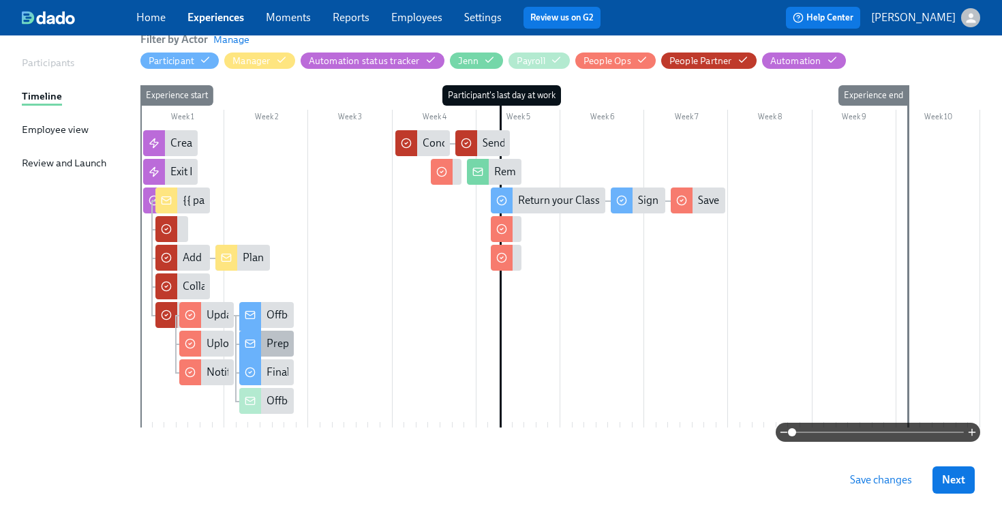
click at [276, 345] on div "Prepare for Knowledge Transfer" at bounding box center [341, 343] width 149 height 15
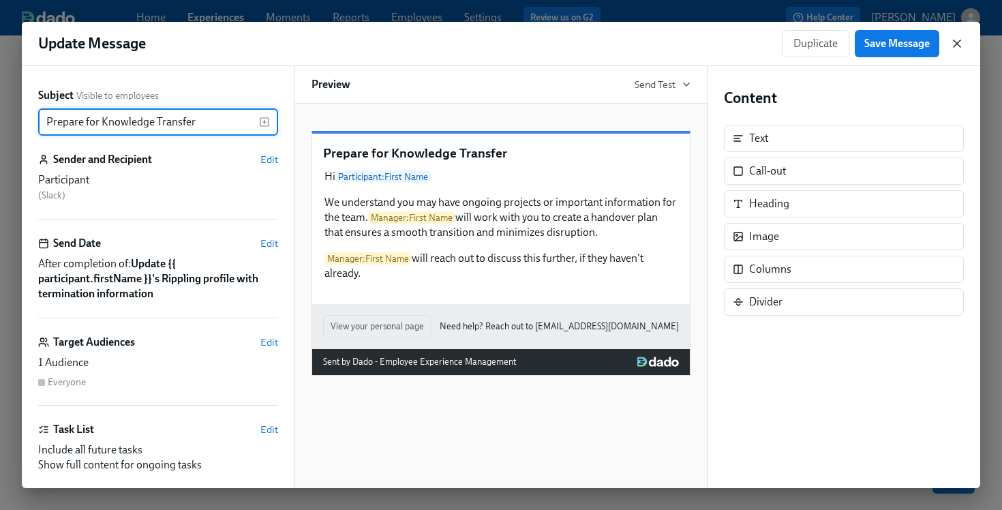
click at [957, 47] on icon "button" at bounding box center [957, 44] width 14 height 14
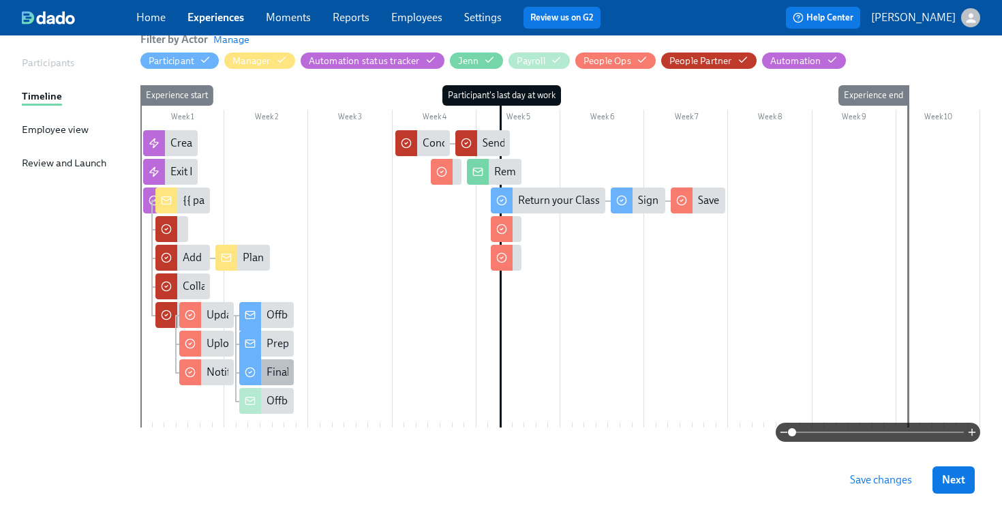
click at [280, 376] on div "Final Paycheck Authorization" at bounding box center [334, 372] width 135 height 15
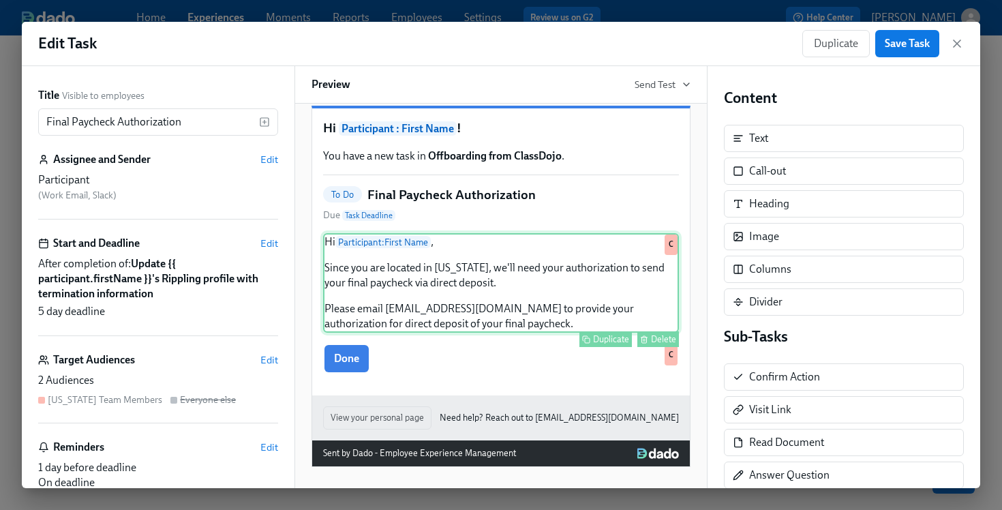
scroll to position [26, 0]
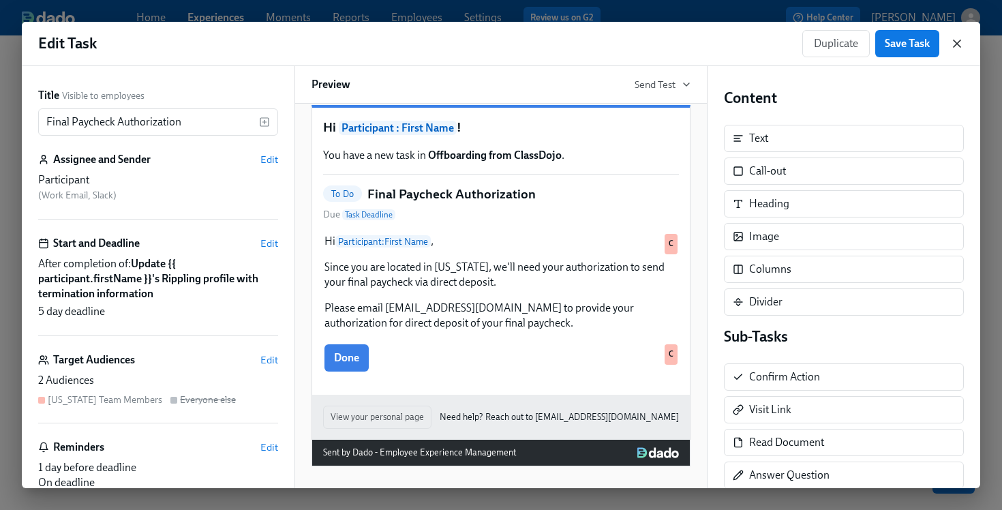
click at [952, 45] on icon "button" at bounding box center [957, 44] width 14 height 14
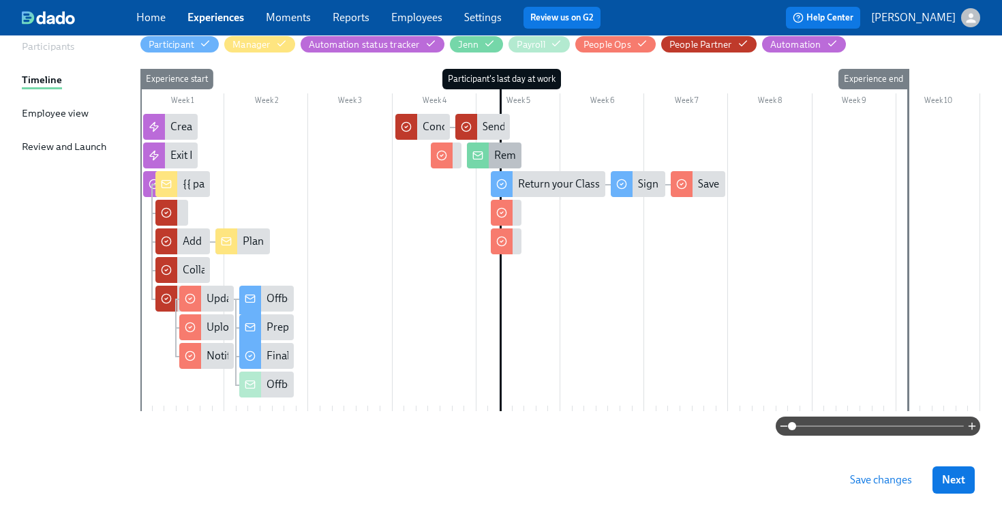
scroll to position [172, 0]
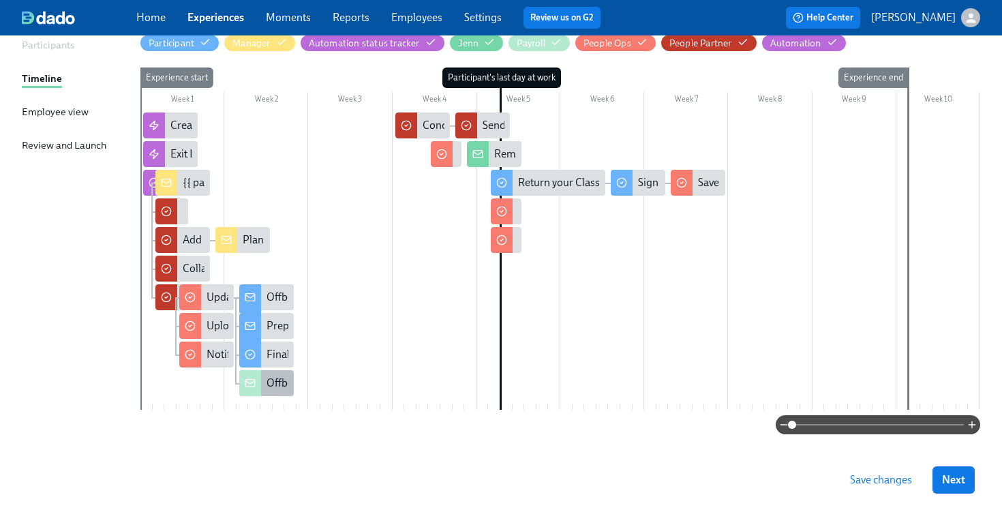
click at [271, 384] on div "Offboarding Notification" at bounding box center [324, 383] width 115 height 15
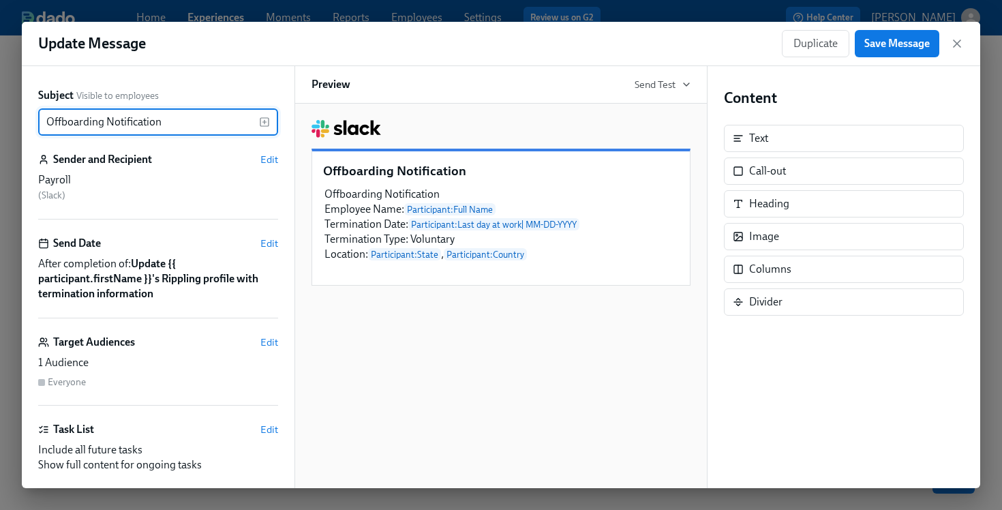
click at [954, 50] on div "Duplicate Save Message" at bounding box center [873, 43] width 182 height 27
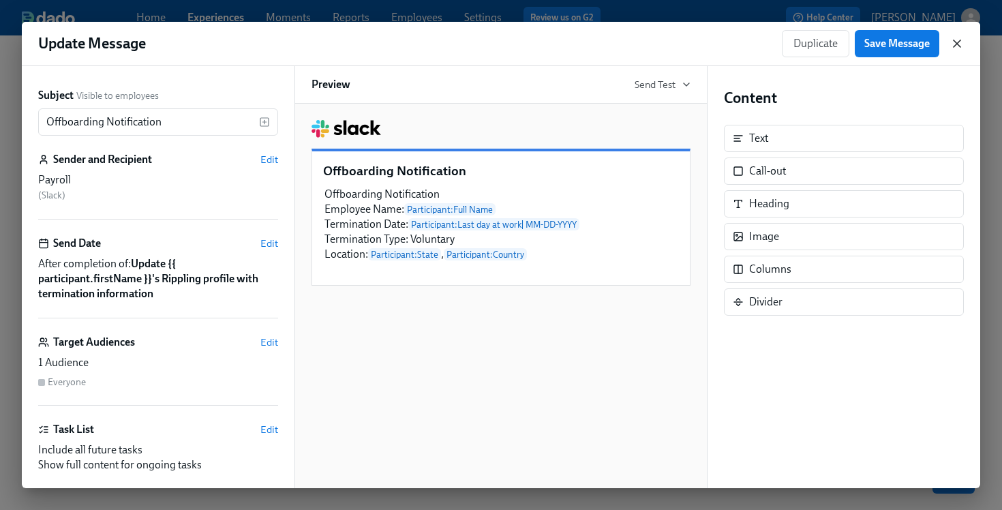
click at [955, 42] on icon "button" at bounding box center [957, 44] width 14 height 14
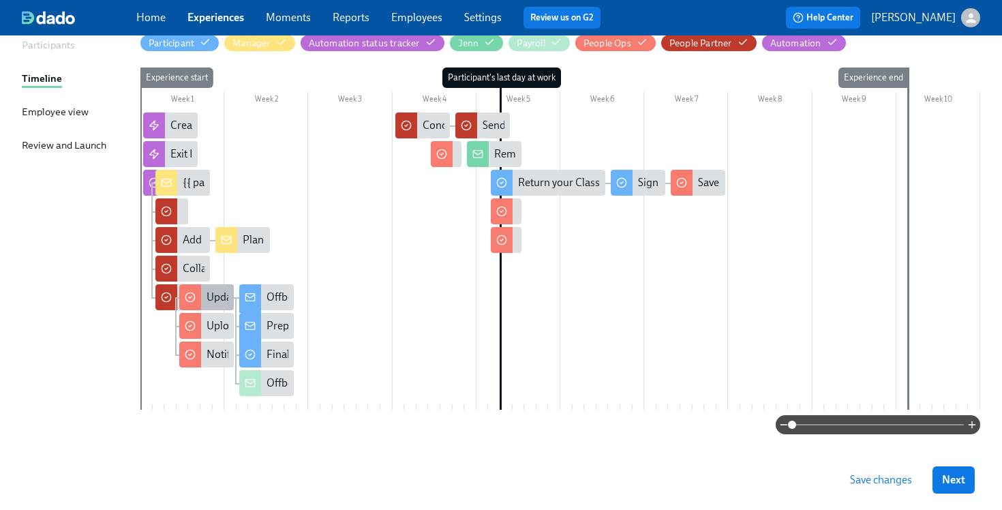
click at [215, 298] on div "Update {{ participant.firstName }}'s Rippling profile with termination informat…" at bounding box center [395, 297] width 376 height 15
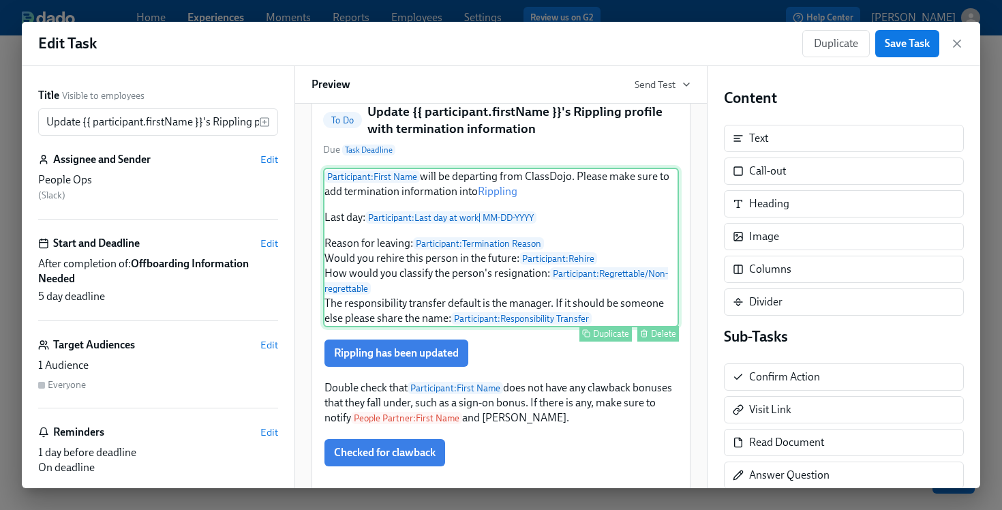
scroll to position [109, 0]
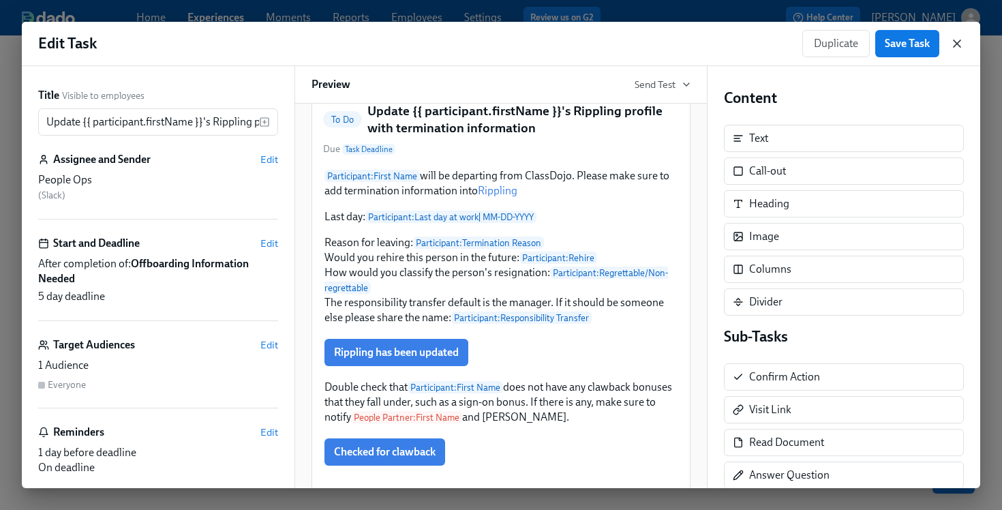
click at [954, 43] on icon "button" at bounding box center [957, 44] width 14 height 14
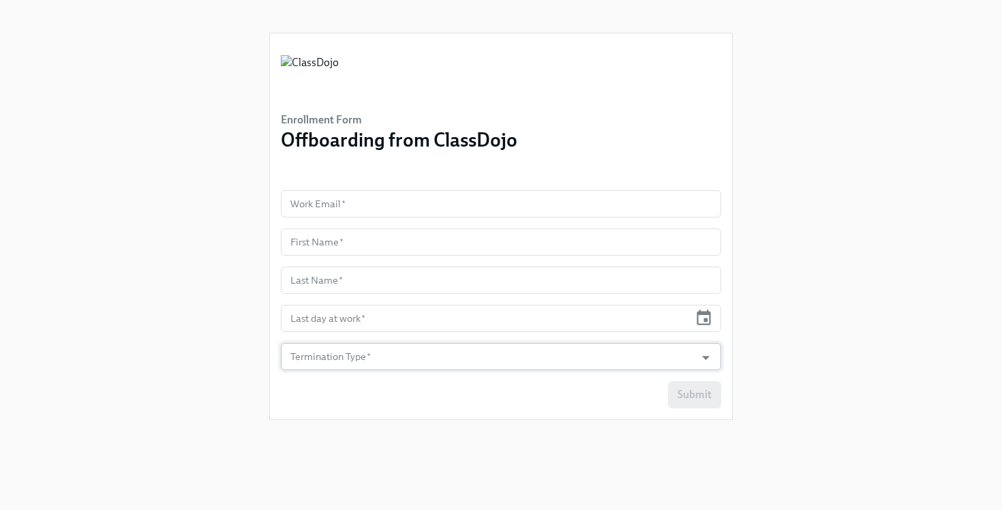
click at [420, 358] on input "Termination Type   *" at bounding box center [488, 356] width 401 height 27
click at [884, 256] on div "Enrollment Form Offboarding from ClassDojo Work Email   * Work Email * First Na…" at bounding box center [501, 238] width 959 height 477
